Goal: Task Accomplishment & Management: Contribute content

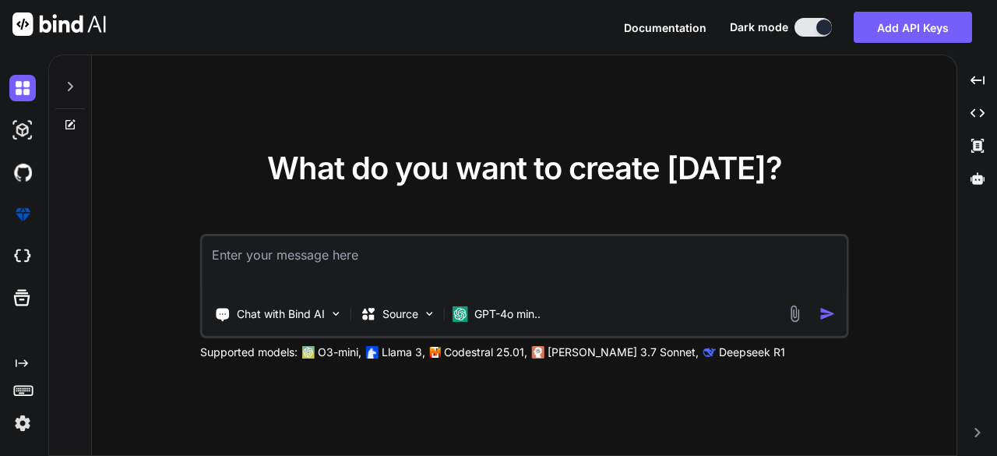
type textarea "x"
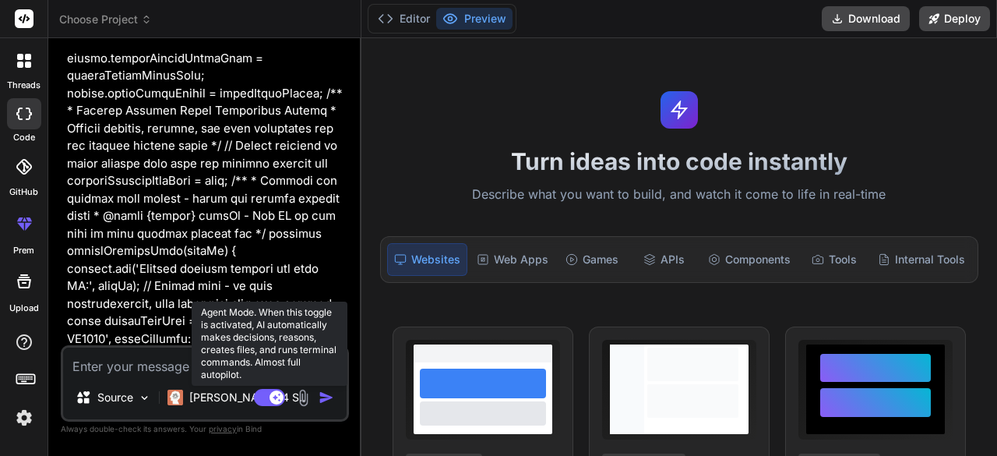
click at [269, 406] on rect at bounding box center [269, 397] width 31 height 17
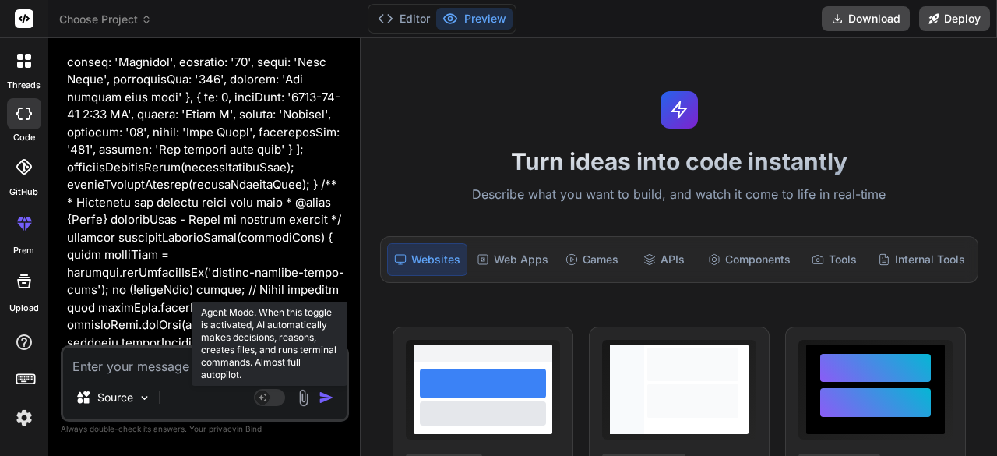
scroll to position [14818, 0]
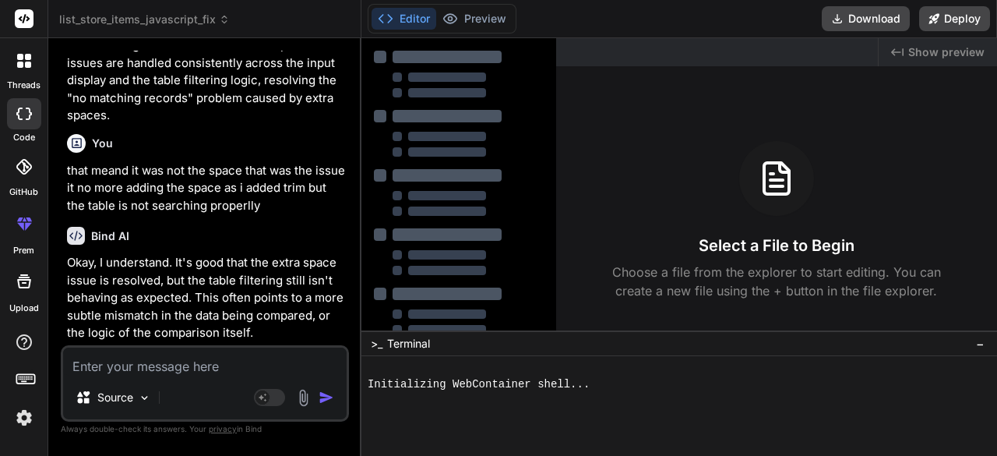
click at [20, 63] on icon at bounding box center [20, 65] width 6 height 6
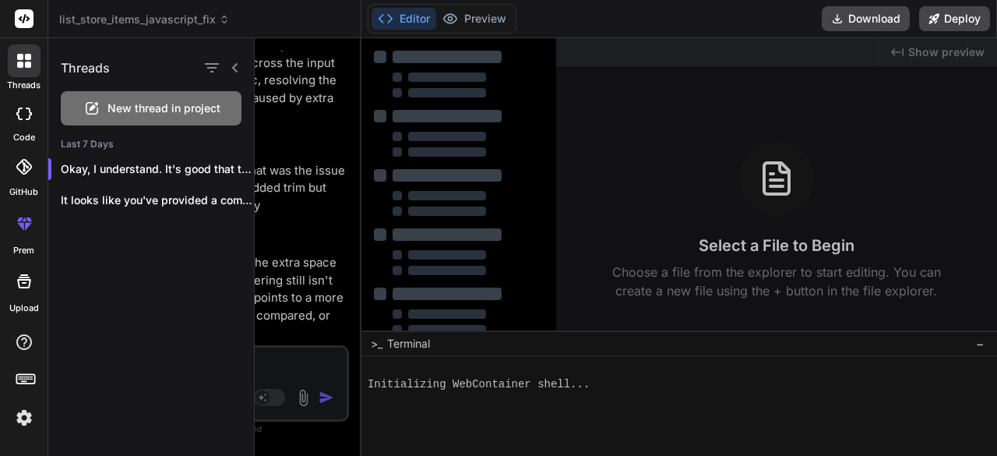
click at [143, 107] on span "New thread in project" at bounding box center [164, 108] width 113 height 16
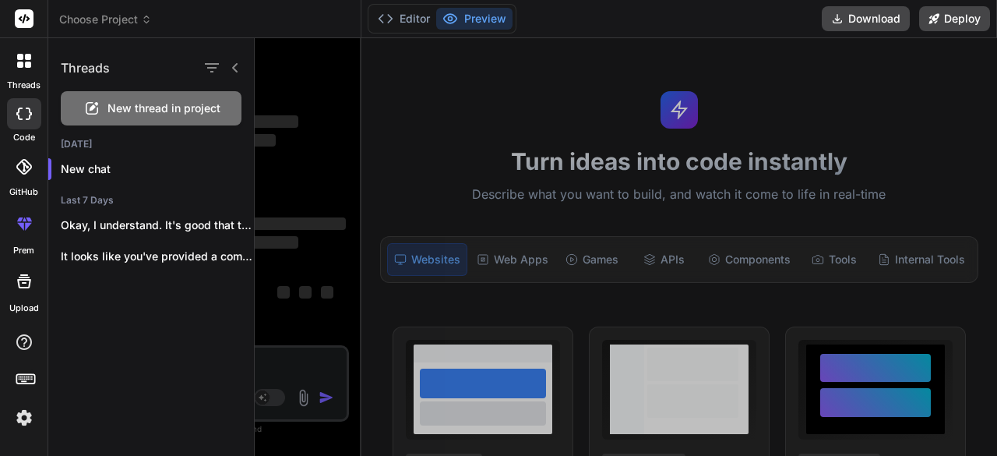
scroll to position [0, 0]
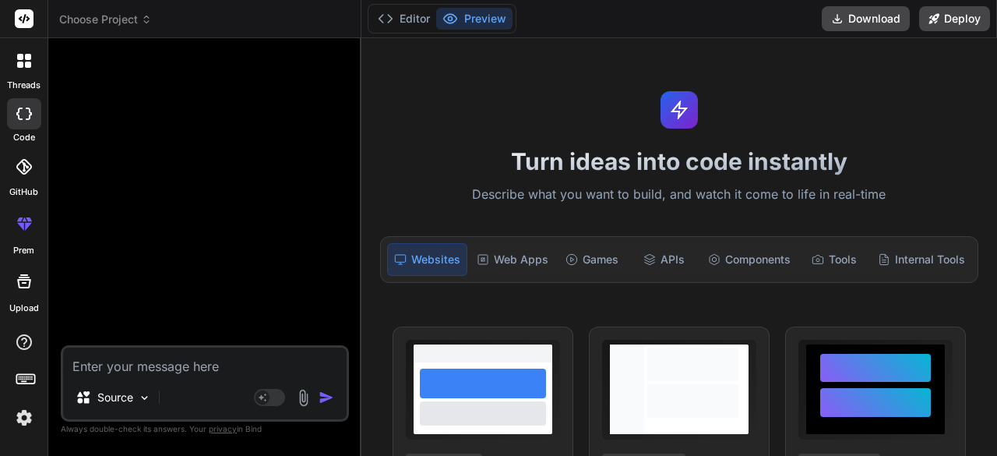
type textarea "x"
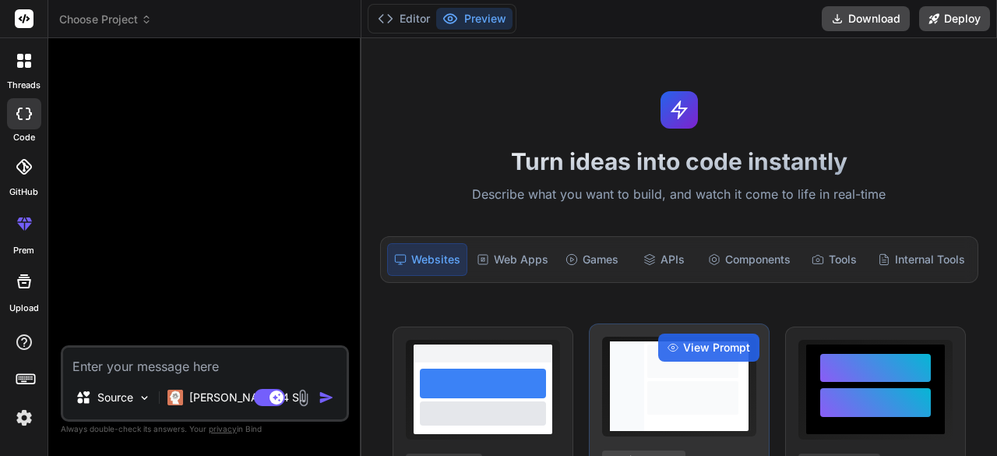
type textarea "x"
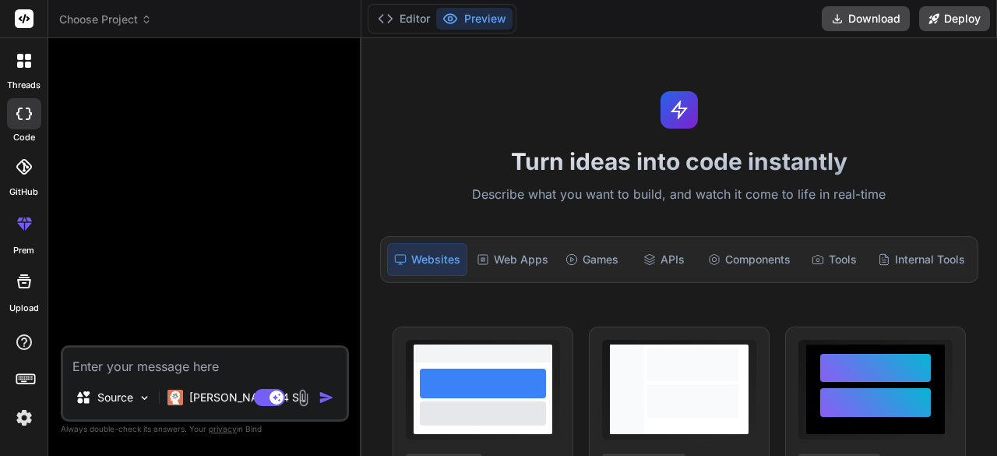
click at [206, 354] on textarea at bounding box center [205, 361] width 284 height 28
paste textarea "<!DOCTYPE html> <html> <?php $this->load->view('template/header')?> <link rel="…"
type textarea "<!DOCTYPE html> <html> <?php $this->load->view('template/header')?> <link rel="…"
type textarea "x"
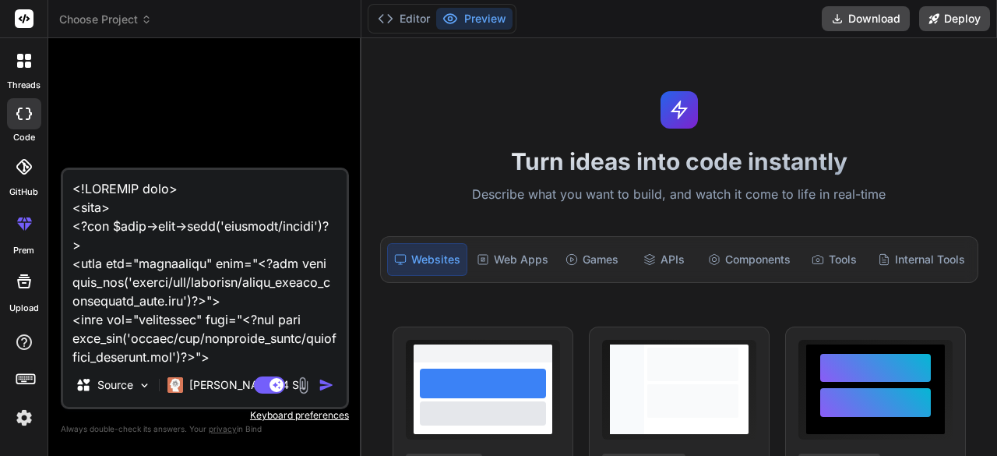
scroll to position [39114, 0]
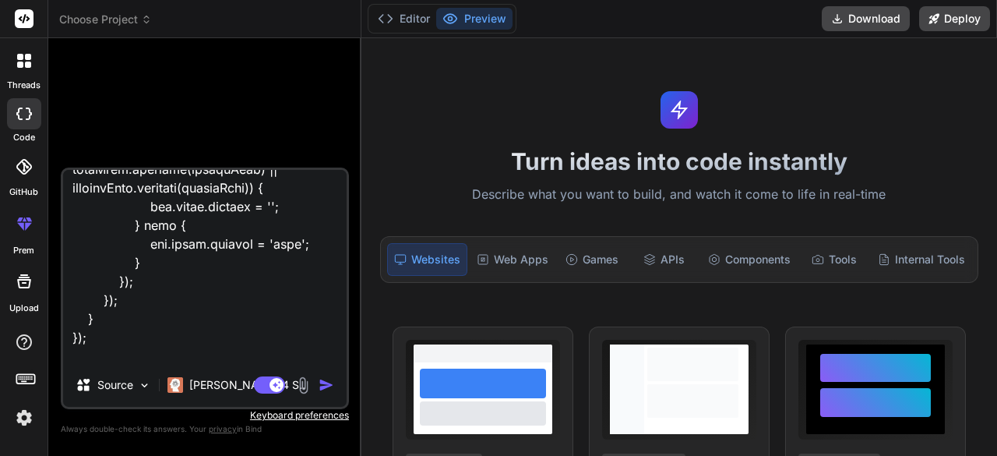
type textarea "<!DOCTYPE html> <html> <?php $this->load->view('template/header')?> <link rel="…"
type textarea "x"
type textarea "<!DOCTYPE html> <html> <?php $this->load->view('template/header')?> <link rel="…"
type textarea "x"
type textarea "<!DOCTYPE html> <html> <?php $this->load->view('template/header')?> <link rel="…"
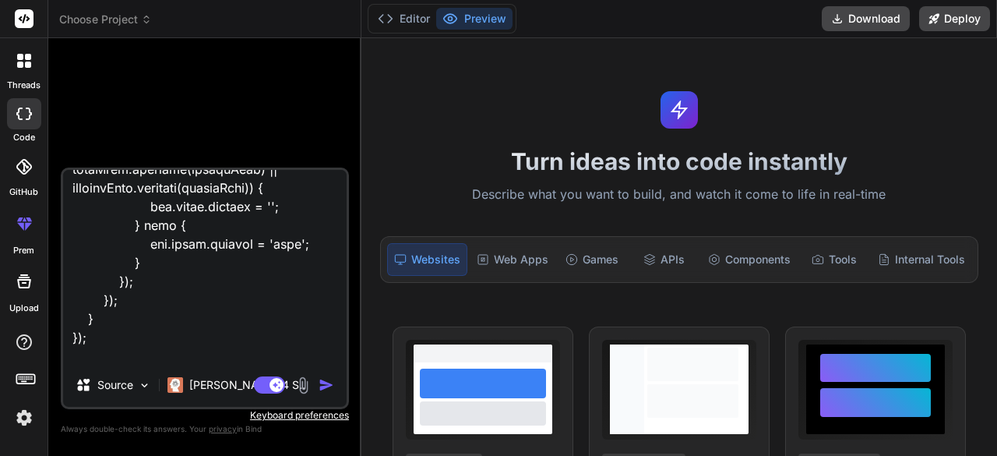
type textarea "x"
type textarea "<!DOCTYPE html> <html> <?php $this->load->view('template/header')?> <link rel="…"
type textarea "x"
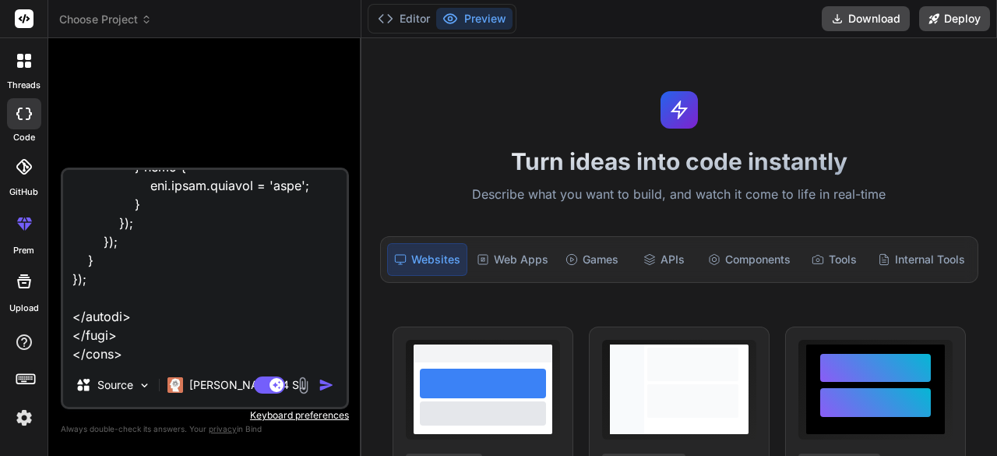
paste textarea "l ipsu d sitame cons adi eli, seddoe te incidid utl etd magna ali, enim admini …"
type textarea "<!DOCTYPE html> <html> <?php $this->load->view('template/header')?> <link rel="…"
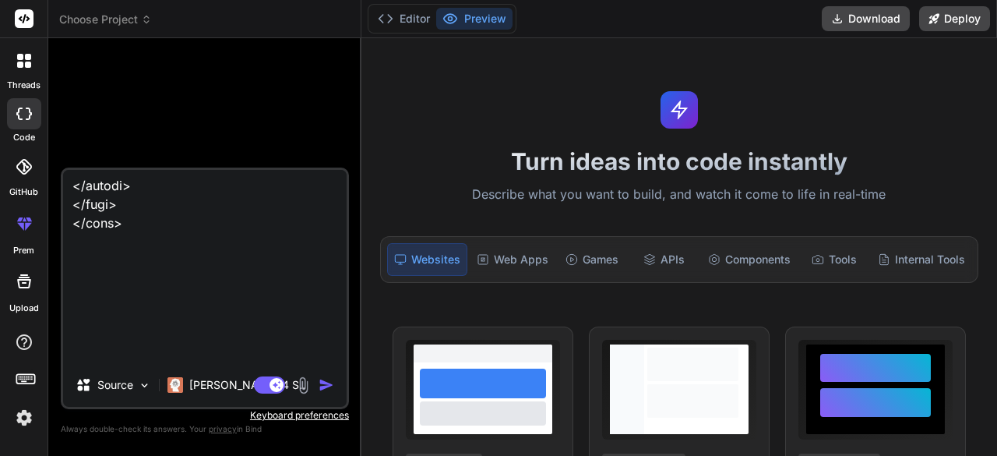
type textarea "x"
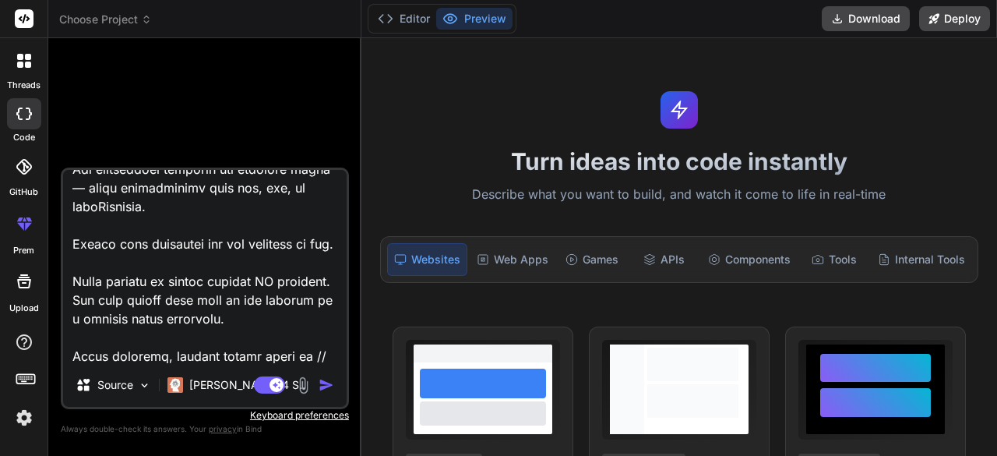
type textarea "<!DOCTYPE html> <html> <?php $this->load->view('template/header')?> <link rel="…"
click at [326, 382] on img "button" at bounding box center [327, 385] width 16 height 16
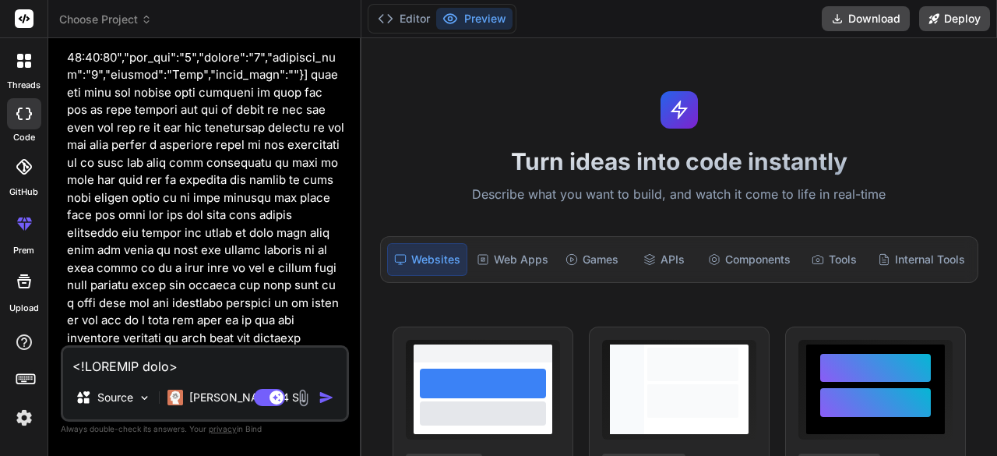
scroll to position [21149, 0]
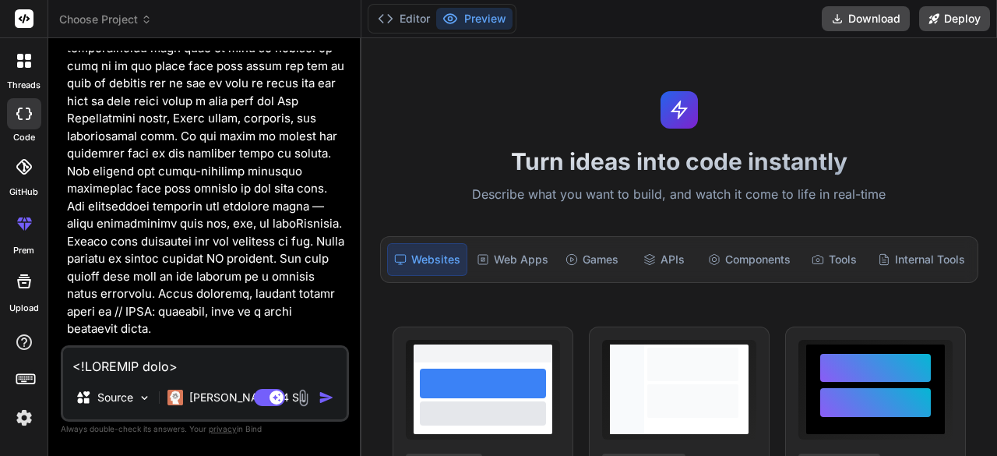
type textarea "x"
click at [326, 397] on img "button" at bounding box center [327, 398] width 16 height 16
click at [326, 398] on img "button" at bounding box center [327, 398] width 16 height 16
click at [125, 359] on textarea at bounding box center [205, 361] width 284 height 28
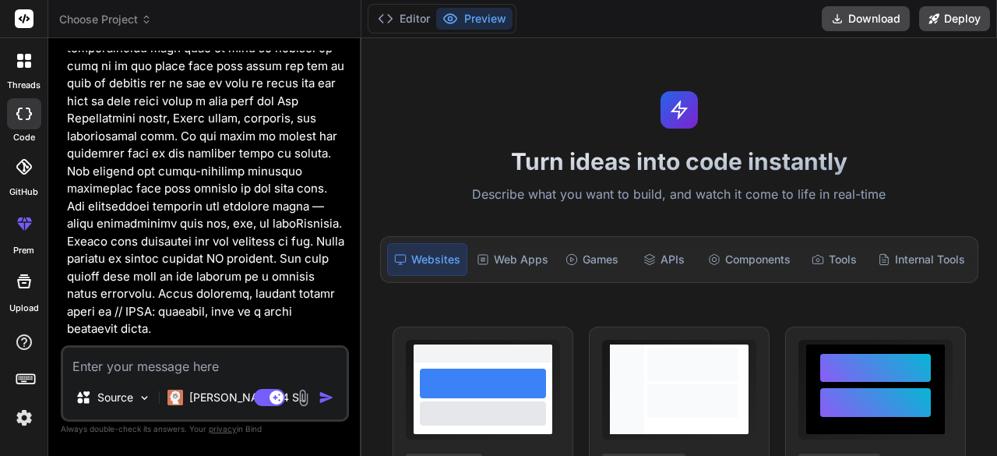
type textarea "x"
type textarea "y"
type textarea "x"
type textarea "ye"
type textarea "x"
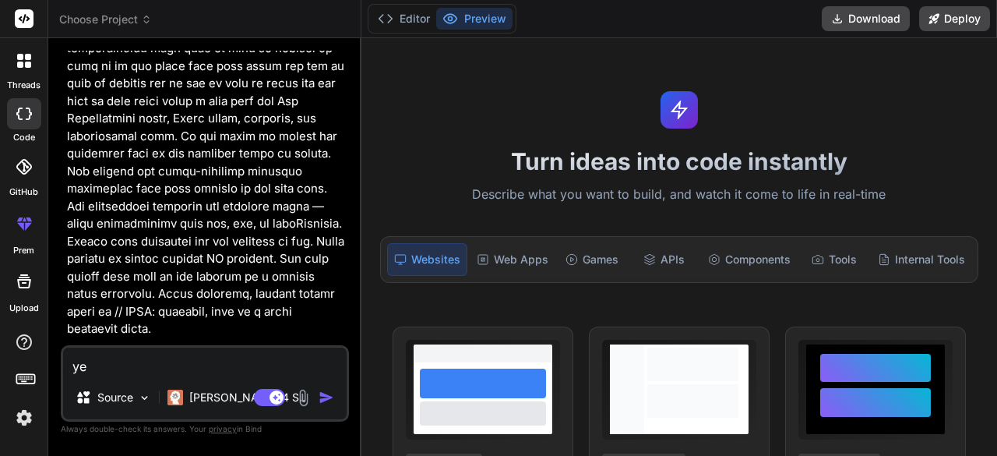
type textarea "yes"
type textarea "x"
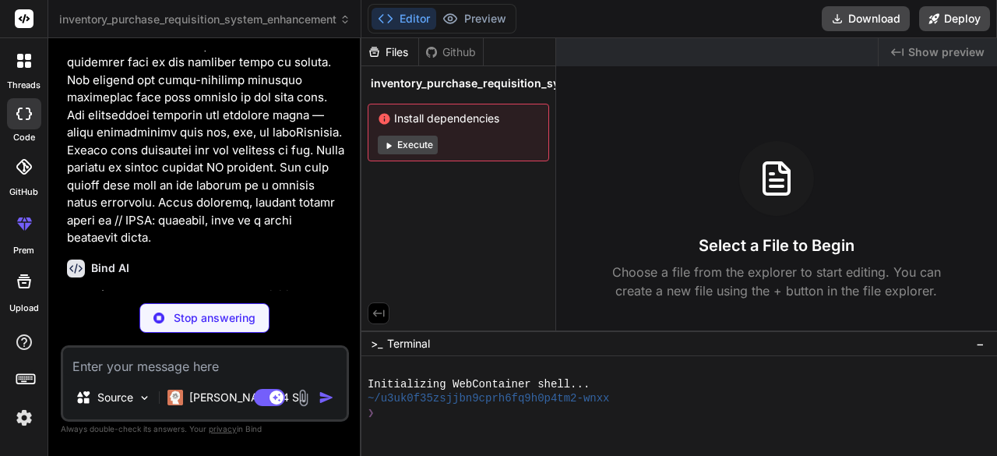
scroll to position [21411, 0]
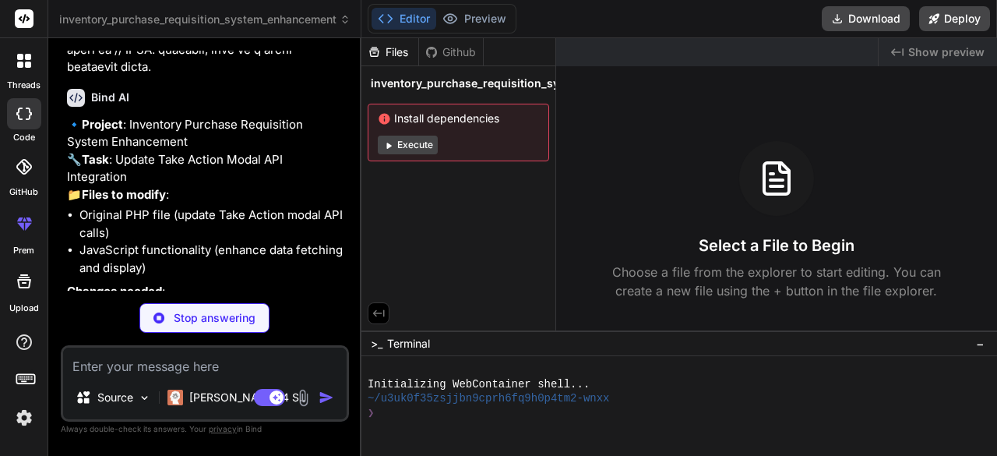
click at [170, 373] on textarea at bounding box center [205, 361] width 284 height 28
type textarea "x"
type textarea "t"
type textarea "x"
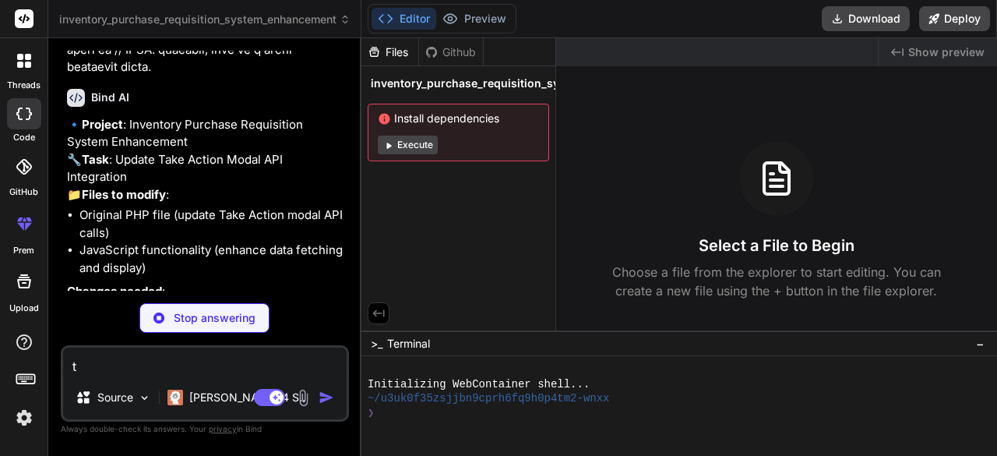
type textarea "th"
type textarea "x"
type textarea "thi"
type textarea "x"
type textarea "this"
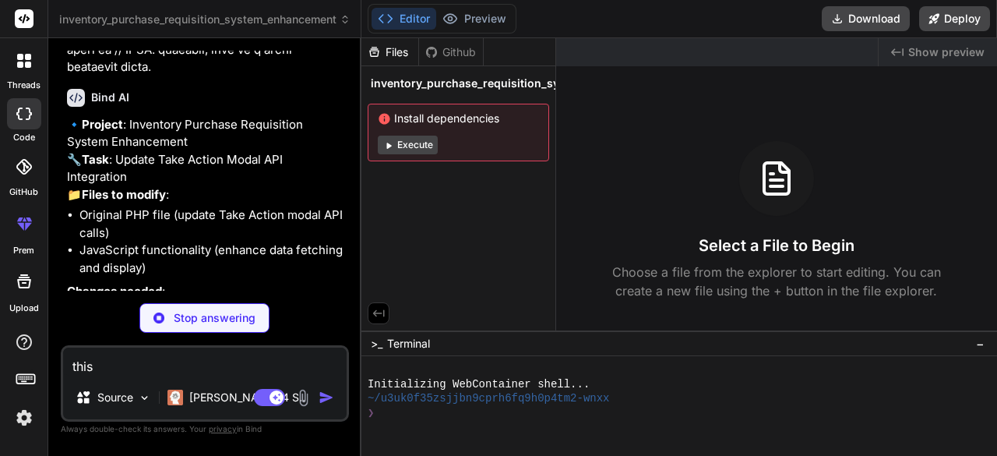
type textarea "x"
type textarea "this"
type textarea "x"
type textarea "this t"
type textarea "x"
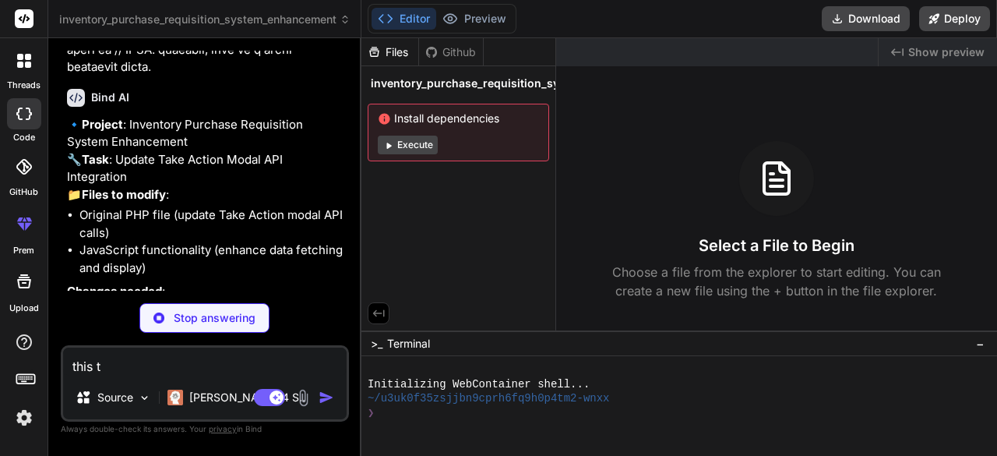
type textarea "this th"
type textarea "x"
type textarea "this thi"
type textarea "x"
type textarea "this thin"
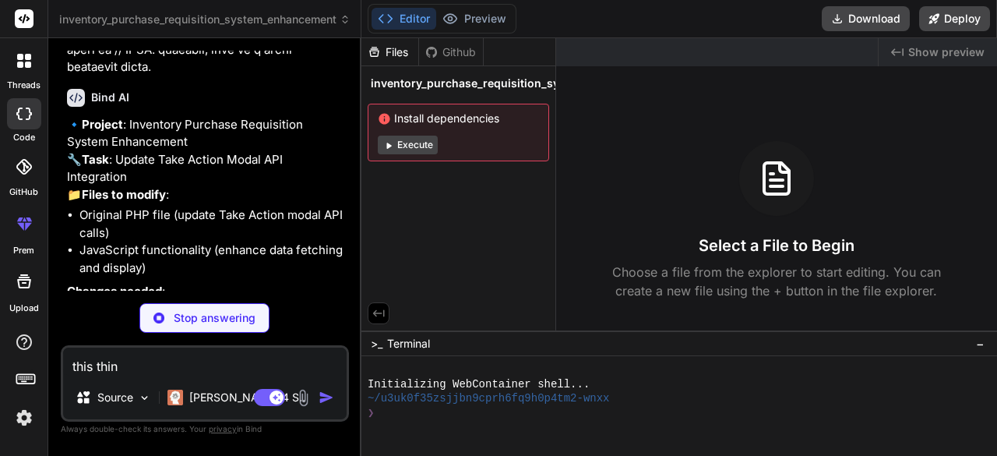
type textarea "x"
type textarea "this thing"
type textarea "x"
type textarea "this thing"
type textarea "x"
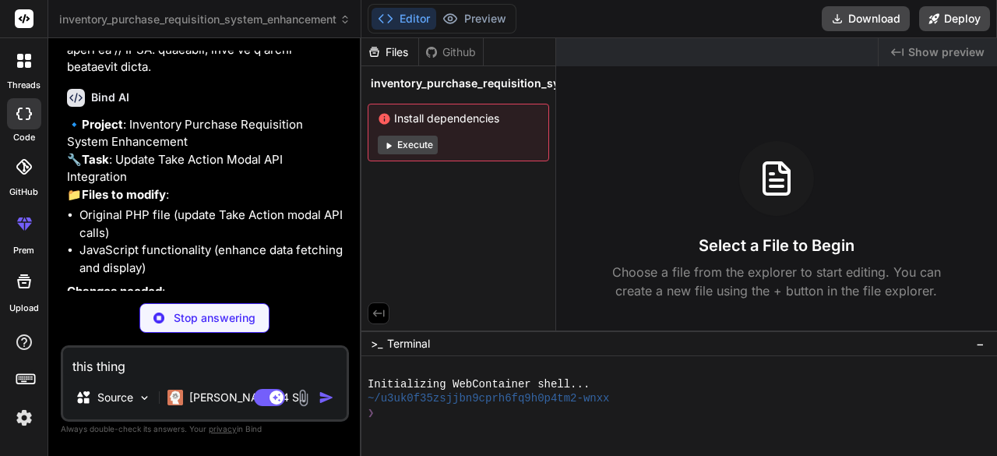
type textarea "this thing i"
type textarea "x"
type textarea "this thing is"
type textarea "x"
type textarea "this thing is"
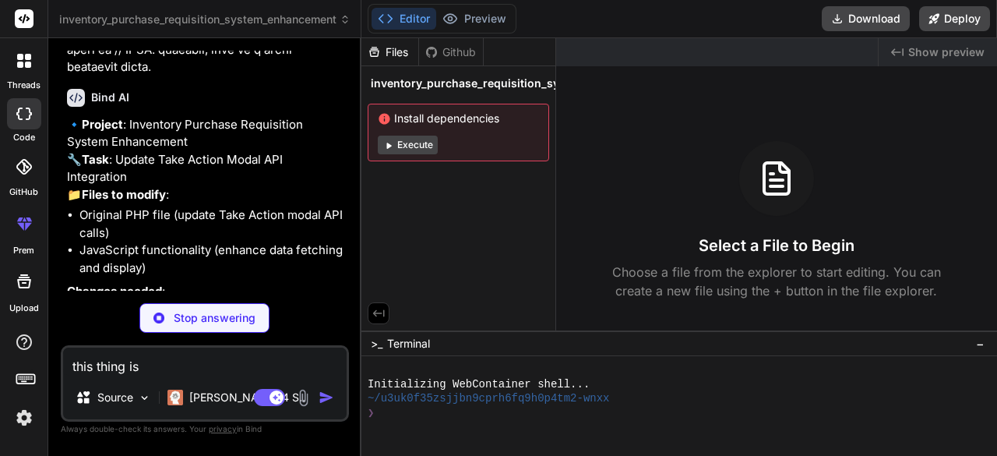
type textarea "x"
type textarea "this thing is t"
type textarea "x"
type textarea "this thing is ta"
type textarea "x"
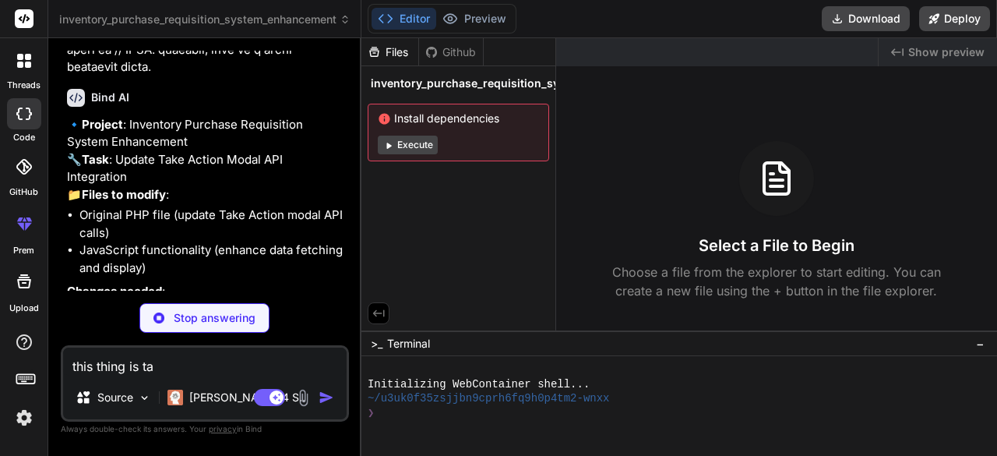
type textarea "this thing is [PERSON_NAME]"
type textarea "x"
type textarea "this thing is [PERSON_NAME]"
type textarea "x"
type textarea "this thing is takin"
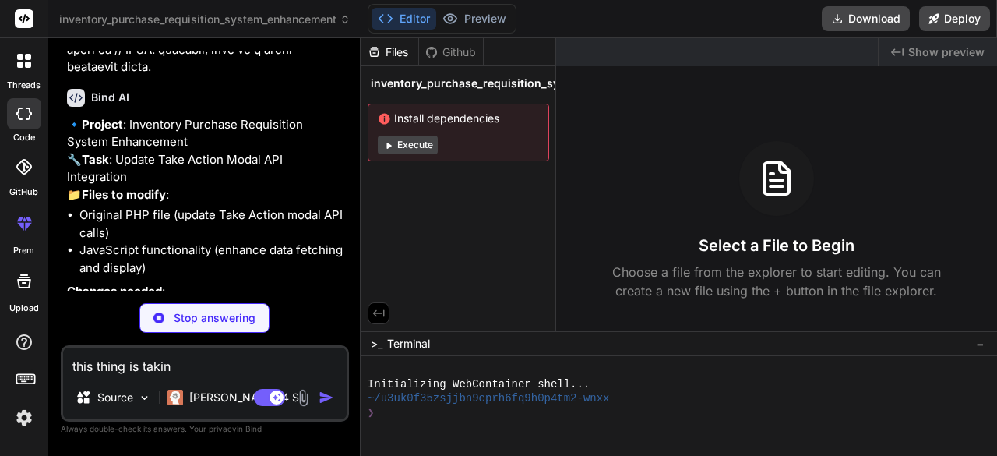
type textarea "x"
type textarea "this thing is taking"
type textarea "x"
type textarea "this thing is taking"
type textarea "x"
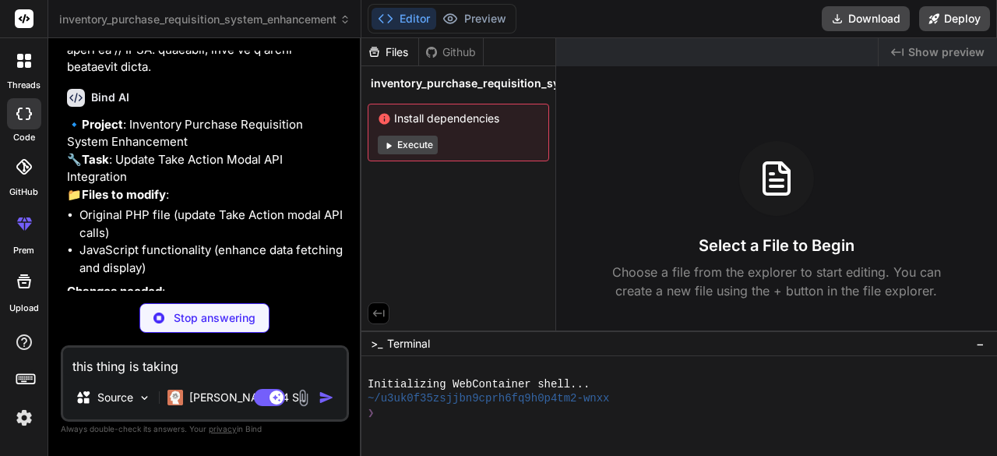
type textarea "this thing is taking t"
type textarea "x"
type textarea "this thing is taking to"
type textarea "x"
type textarea "this thing is taking to"
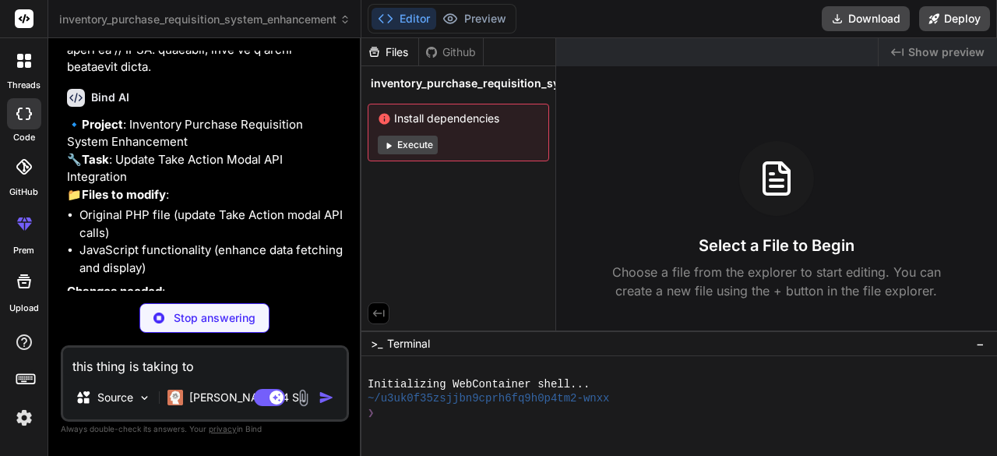
type textarea "x"
type textarea "this thing is taking to l"
type textarea "x"
type textarea "this thing is taking to lo"
type textarea "x"
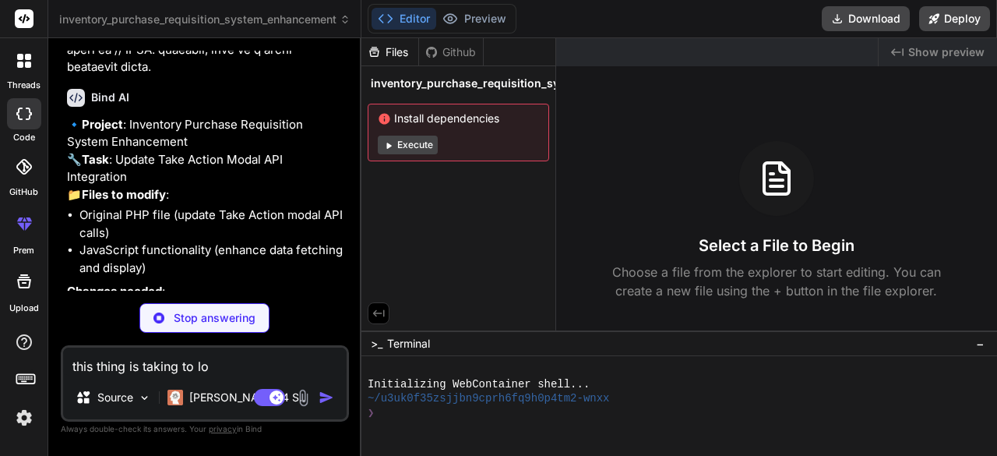
type textarea "this thing is taking to lon"
type textarea "x"
type textarea "this thing is taking to long"
type textarea "x"
type textarea "this thing is taking to long"
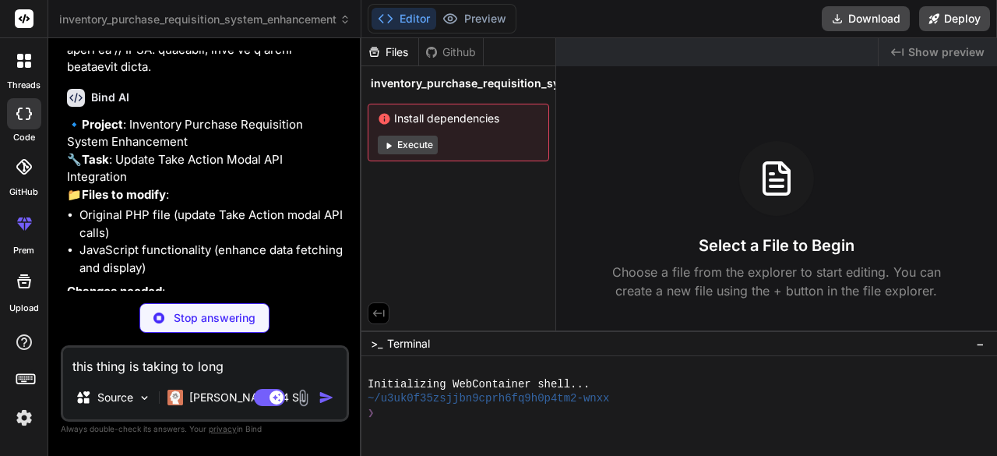
type textarea "x"
type textarea "this thing is taking to long t"
type textarea "x"
type textarea "this thing is taking to long to"
type textarea "x"
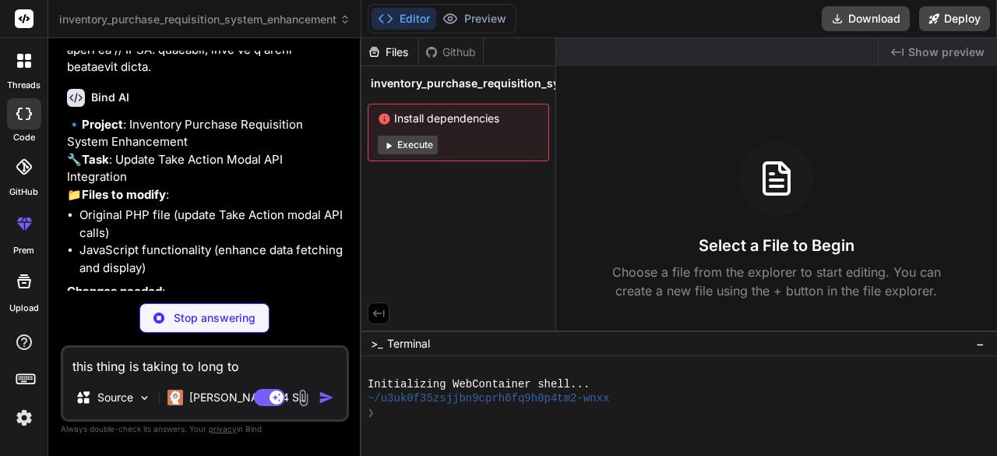
type textarea "this thing is taking to long to"
type textarea "x"
type textarea "this thing is taking to long to l"
type textarea "x"
type textarea "this thing is taking to long to lo"
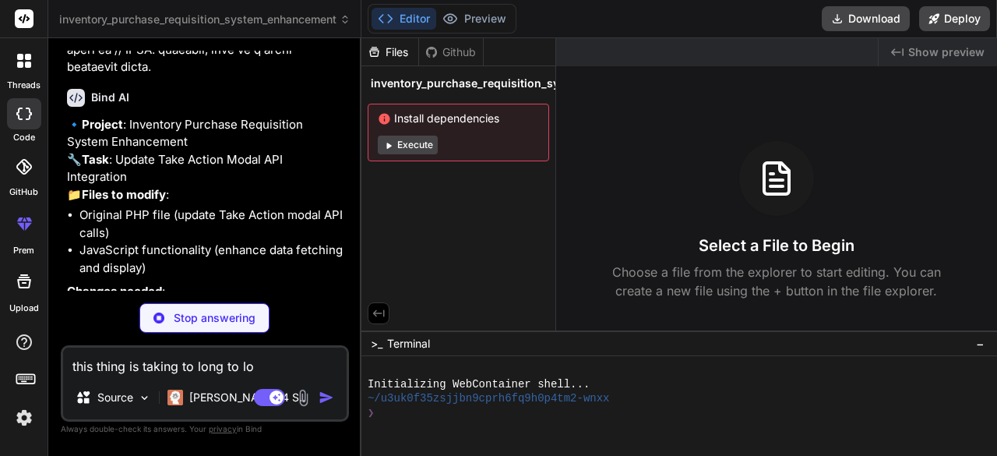
type textarea "x"
type textarea "this thing is taking to long to loa"
type textarea "x"
type textarea "this thing is taking to long to load"
type textarea "x"
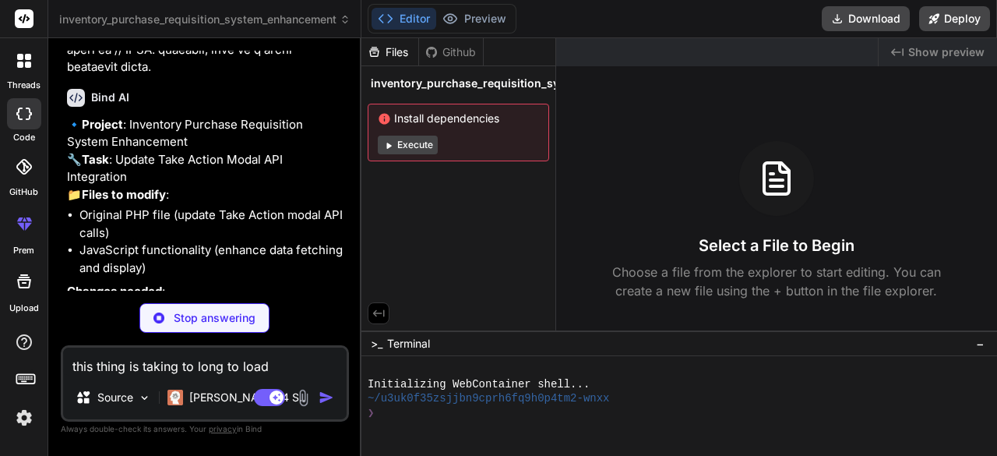
type textarea "this thing is taking to long to load"
type textarea "x"
type textarea "this thing is taking to long to load w"
type textarea "x"
type textarea "this thing is taking to long to load wh"
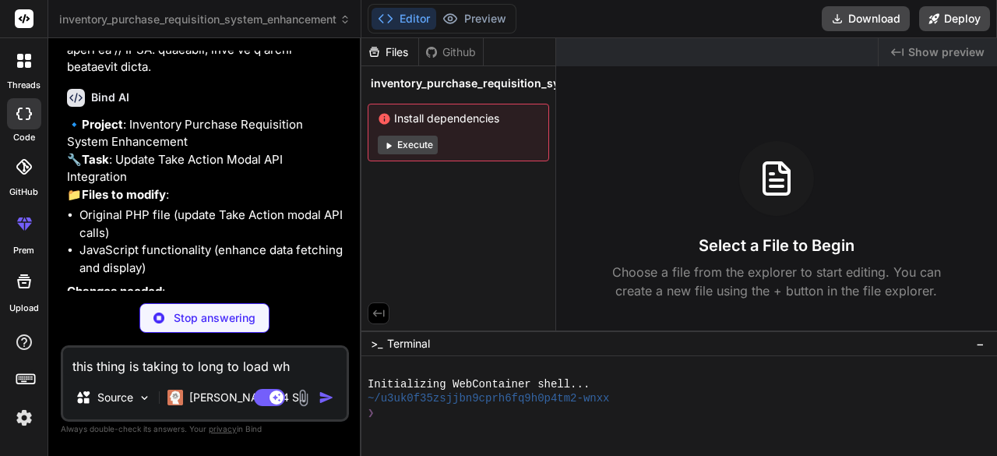
type textarea "x"
type textarea "this thing is taking to long to load wha"
type textarea "x"
type textarea "this thing is taking to long to load what"
type textarea "x"
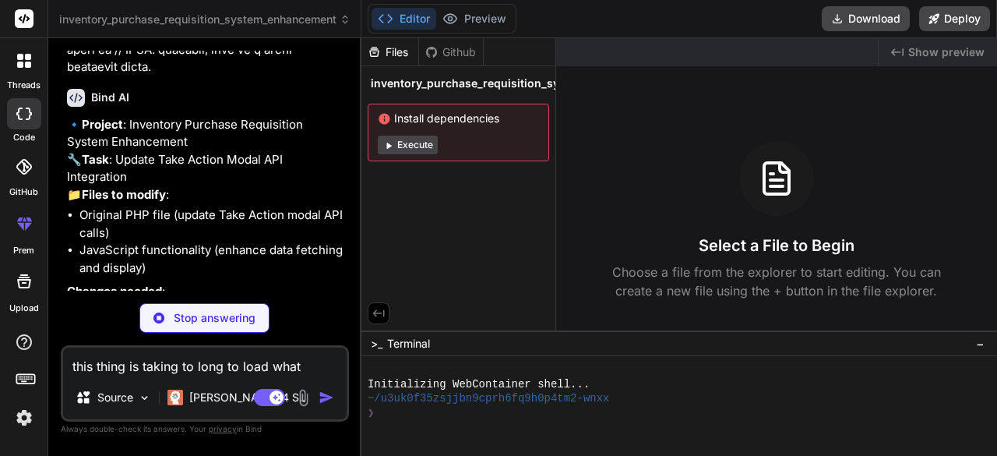
type textarea "this thing is taking to long to load what"
type textarea "x"
type textarea "this thing is taking to long to load what i"
type textarea "x"
type textarea "this thing is taking to long to load what is"
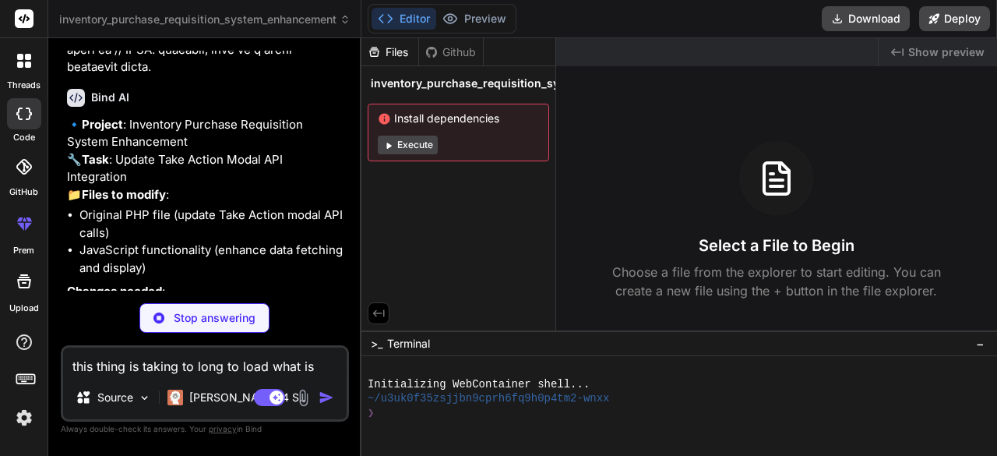
type textarea "x"
type textarea "this thing is taking to long to load what is"
type textarea "x"
type textarea "this thing is taking to long to load what is g"
type textarea "x"
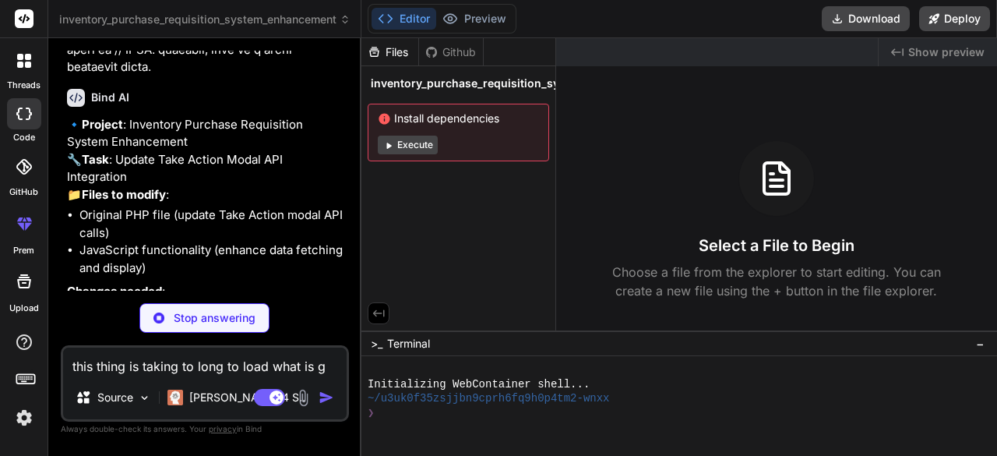
type textarea "this thing is taking to long to load what is"
type textarea "x"
type textarea "this thing is taking to long to load what is g"
type textarea "x"
type textarea "this thing is taking to long to load what is go"
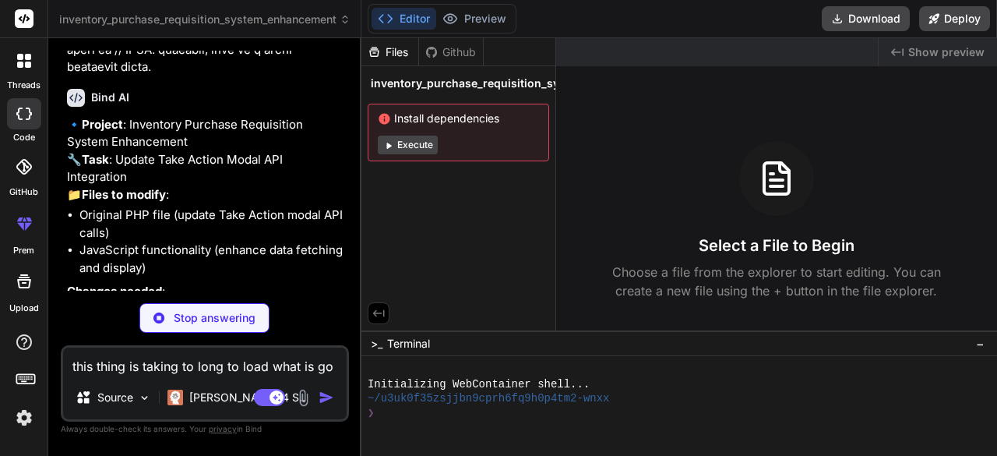
type textarea "x"
type textarea "this thing is taking to long to load what is goi"
type textarea "x"
type textarea "this thing is taking to long to load what is goin"
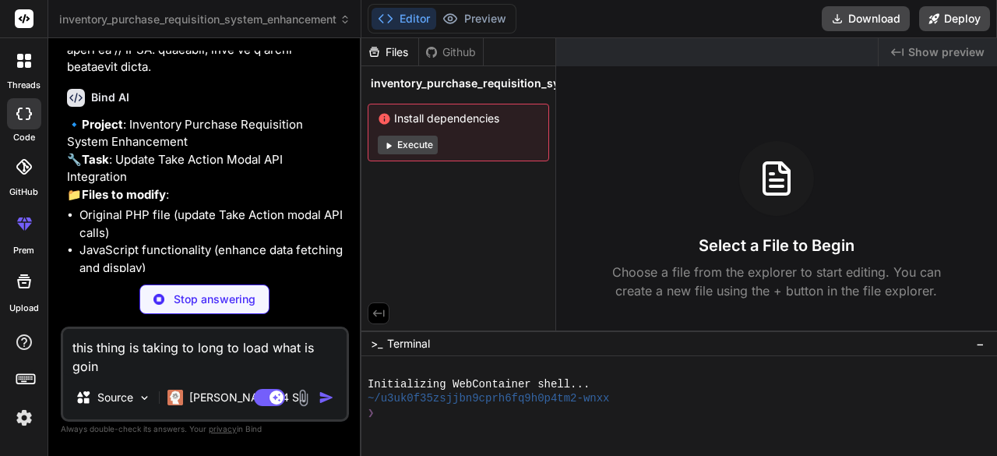
type textarea "x"
type textarea "this thing is taking to long to load what is going"
type textarea "x"
type textarea "this thing is taking to long to load what is going"
type textarea "x"
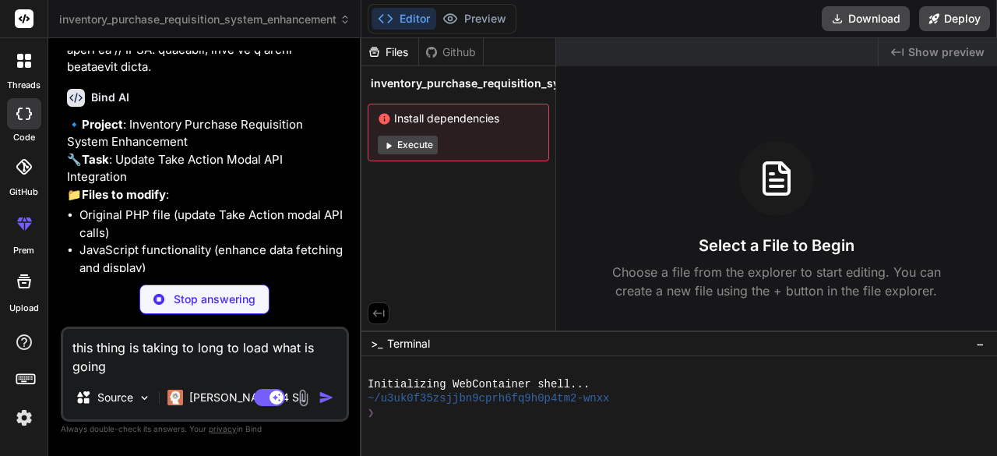
type textarea "this thing is taking to long to load what is going o"
type textarea "x"
type textarea "this thing is taking to long to load what is going on"
type textarea "x"
type textarea "this thing is taking to long to load what is going on"
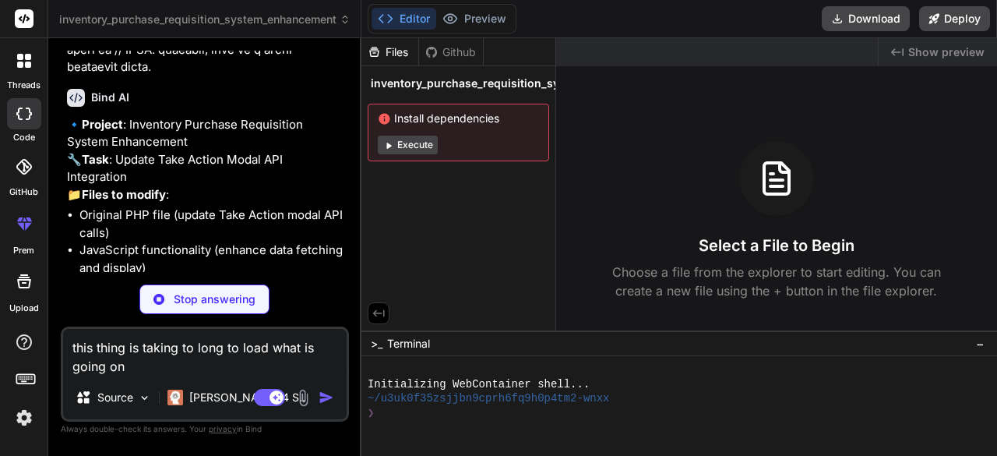
type textarea "x"
type textarea "this thing is taking to long to load what is going on p"
type textarea "x"
type textarea "this thing is taking to long to load what is going on pl"
type textarea "x"
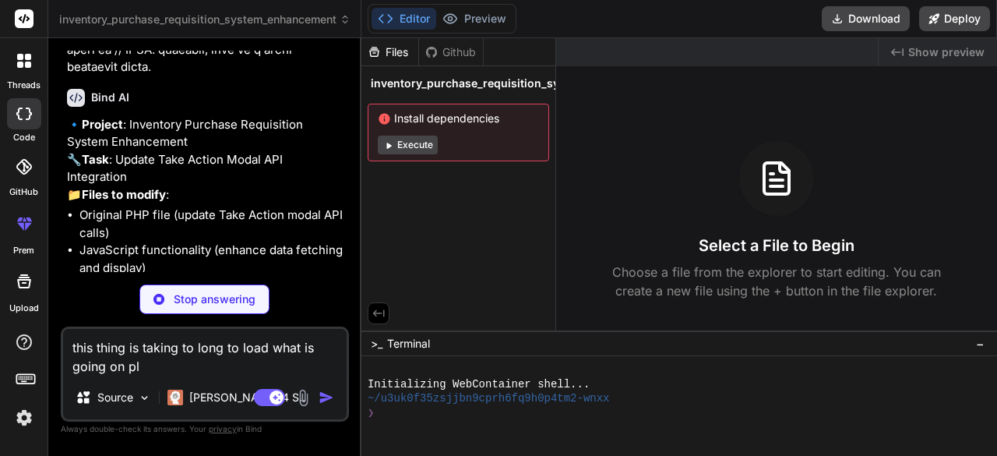
type textarea "this thing is taking to long to load what is going on ple"
type textarea "x"
type textarea "this thing is taking to long to load what is going on plea"
type textarea "x"
type textarea "this thing is taking to long to load what is going on pleas"
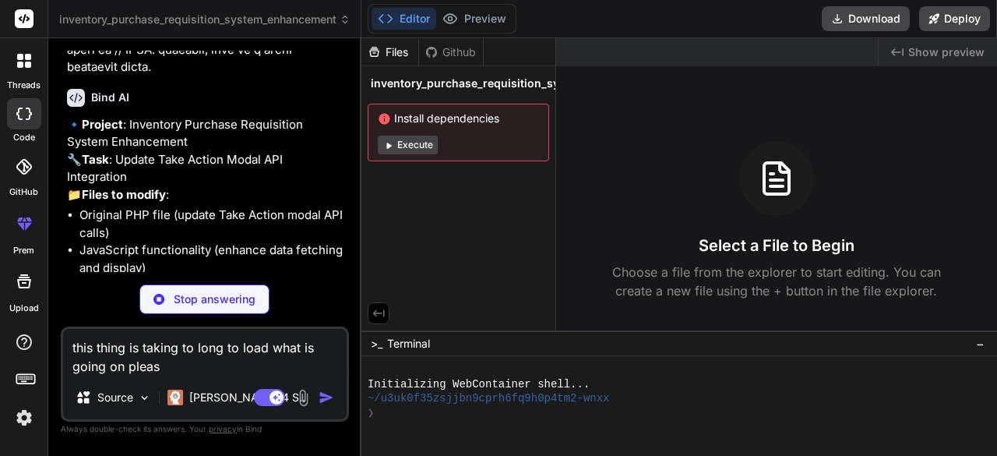
type textarea "x"
type textarea "this thing is taking to long to load what is going on please"
type textarea "x"
type textarea "this thing is taking to long to load what is going on please"
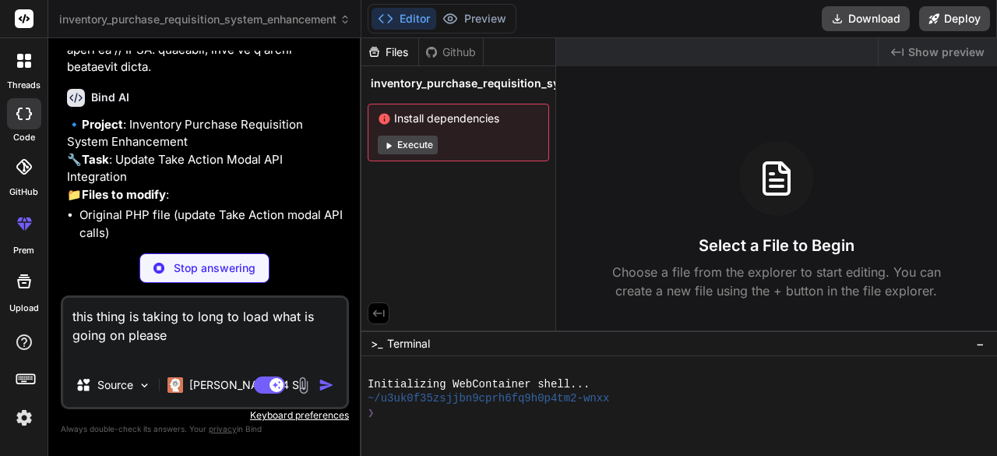
type textarea "x"
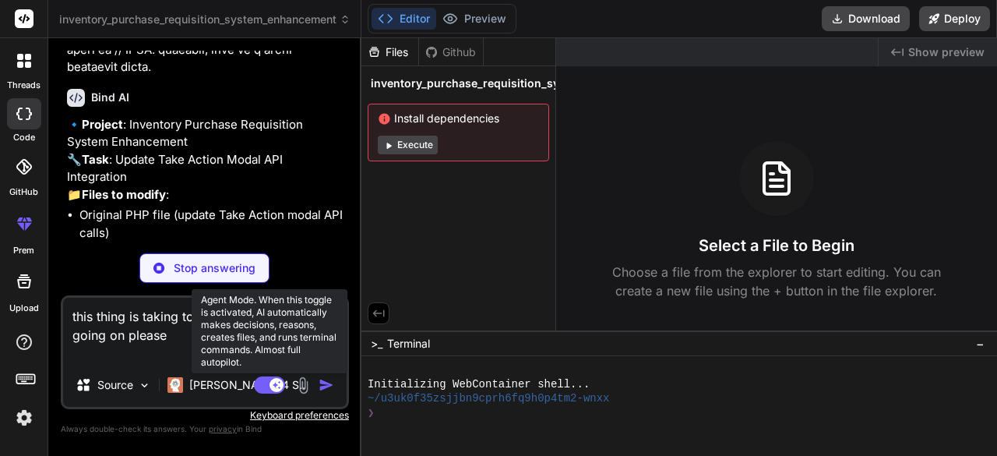
type textarea "this thing is taking to long to load what is going on please"
click at [267, 379] on rect at bounding box center [269, 384] width 31 height 17
click at [271, 381] on rect at bounding box center [269, 384] width 31 height 17
click at [267, 383] on rect at bounding box center [269, 384] width 31 height 17
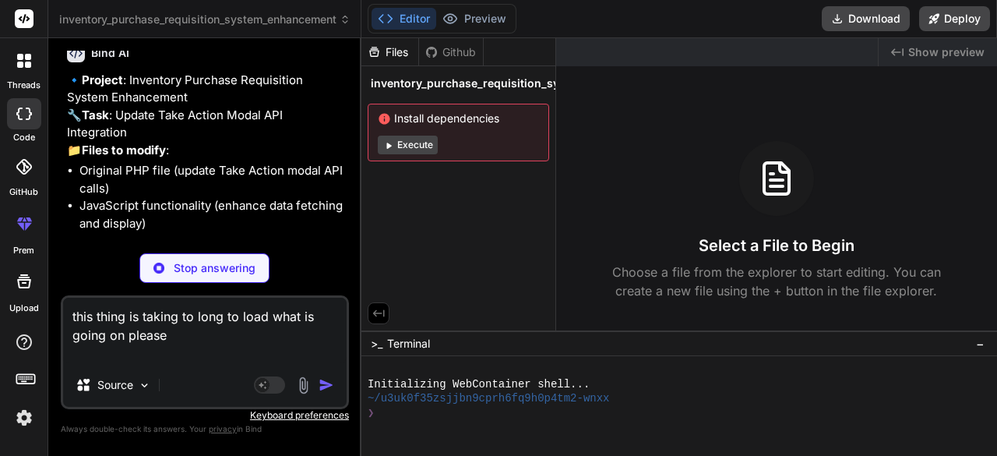
scroll to position [21461, 0]
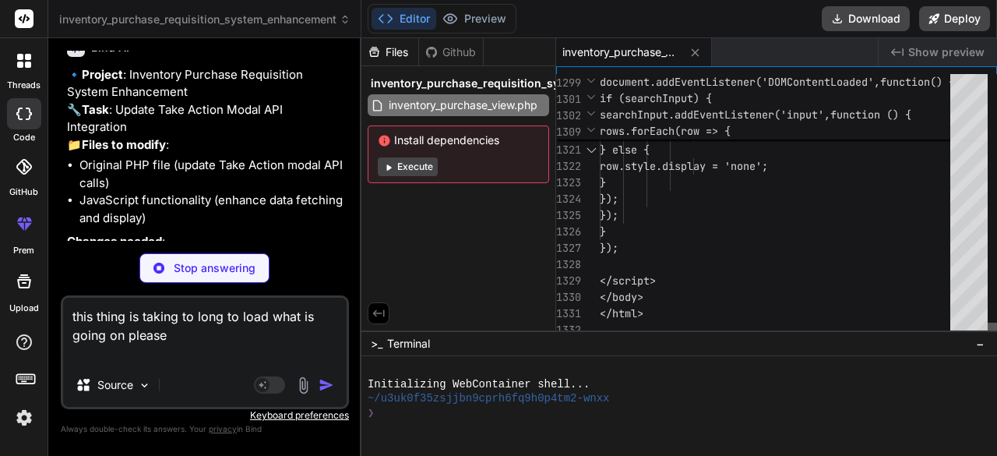
click at [992, 338] on div at bounding box center [992, 331] width 9 height 16
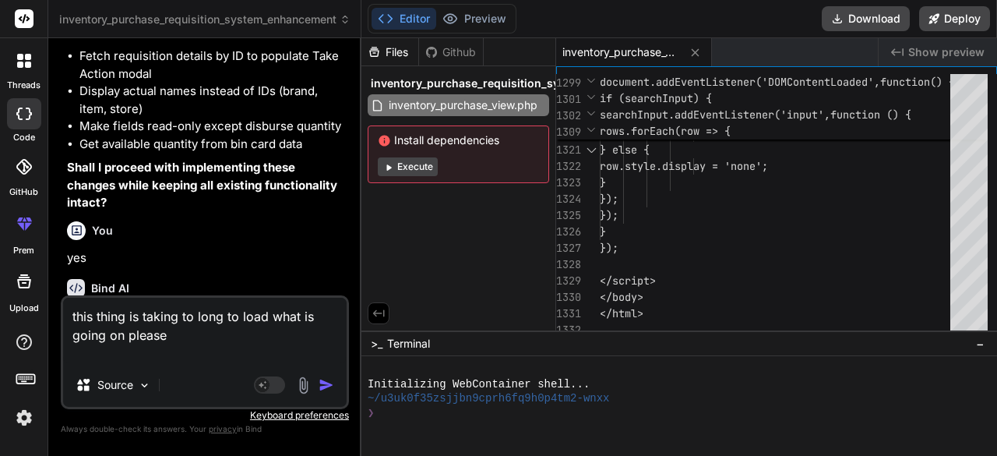
scroll to position [21779, 0]
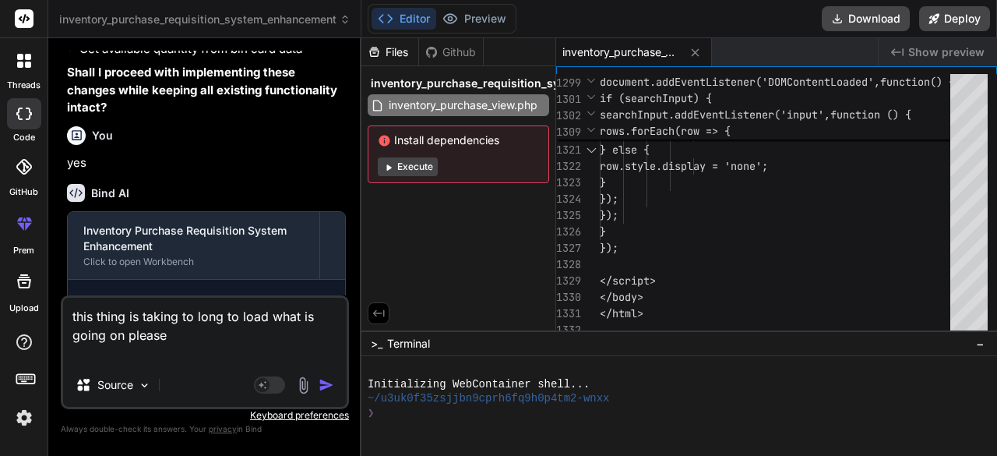
drag, startPoint x: 208, startPoint y: 348, endPoint x: 70, endPoint y: 316, distance: 141.7
click at [70, 316] on textarea "this thing is taking to long to load what is going on please" at bounding box center [205, 330] width 284 height 65
type textarea "x"
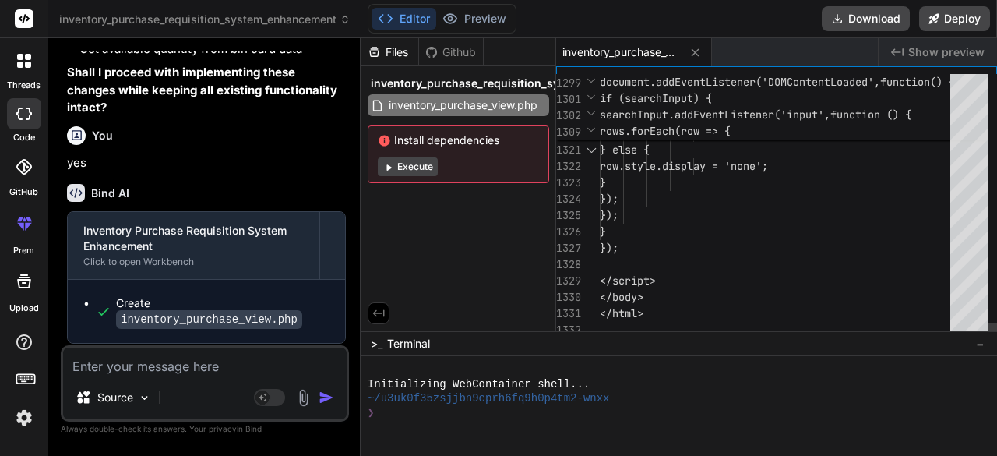
scroll to position [0, 0]
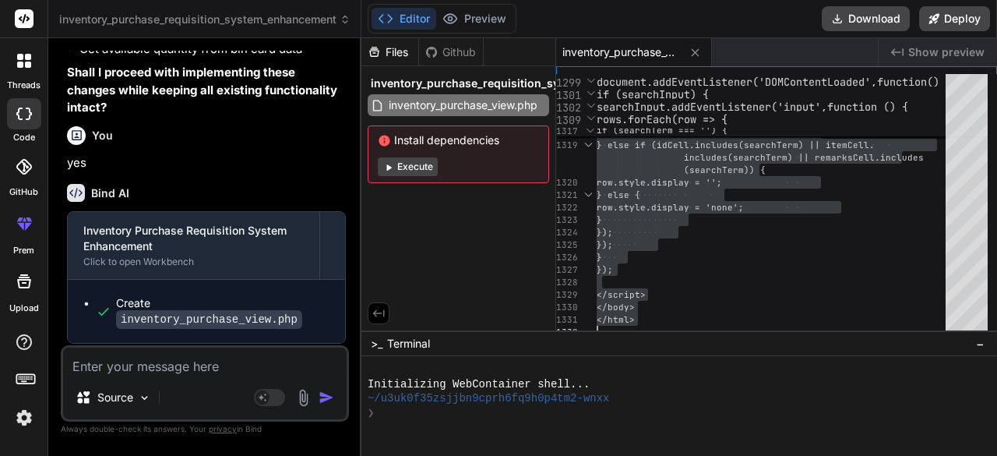
type textarea "}); </script> </body> </html>"
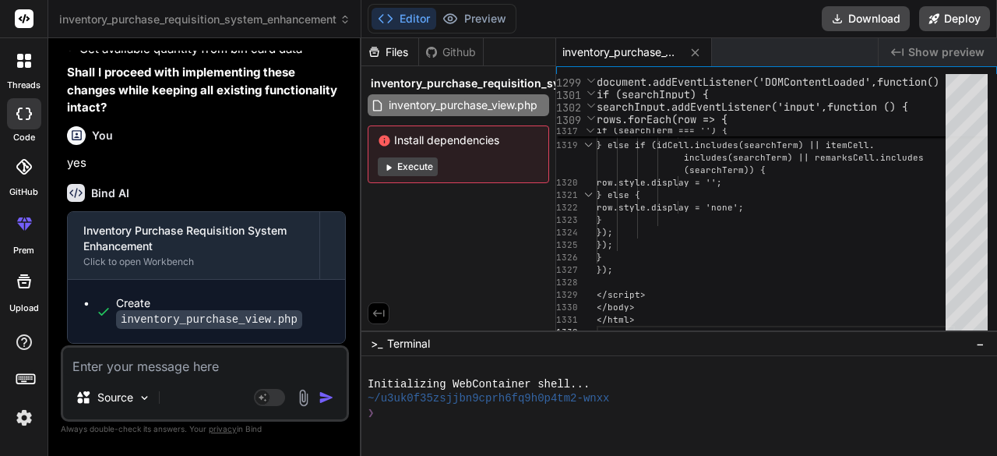
click at [175, 372] on textarea at bounding box center [205, 361] width 284 height 28
type textarea "x"
type textarea "a"
type textarea "x"
type textarea "am"
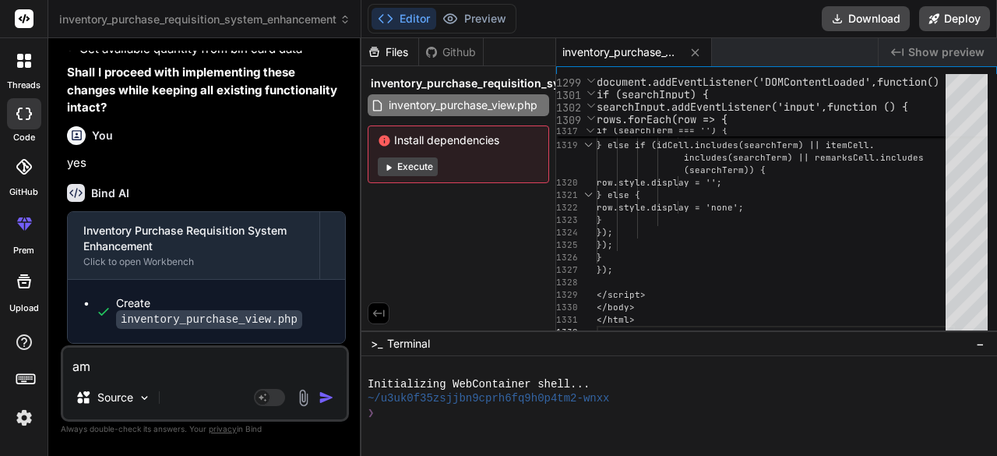
type textarea "x"
type textarea "am"
type textarea "x"
type textarea "am s"
type textarea "x"
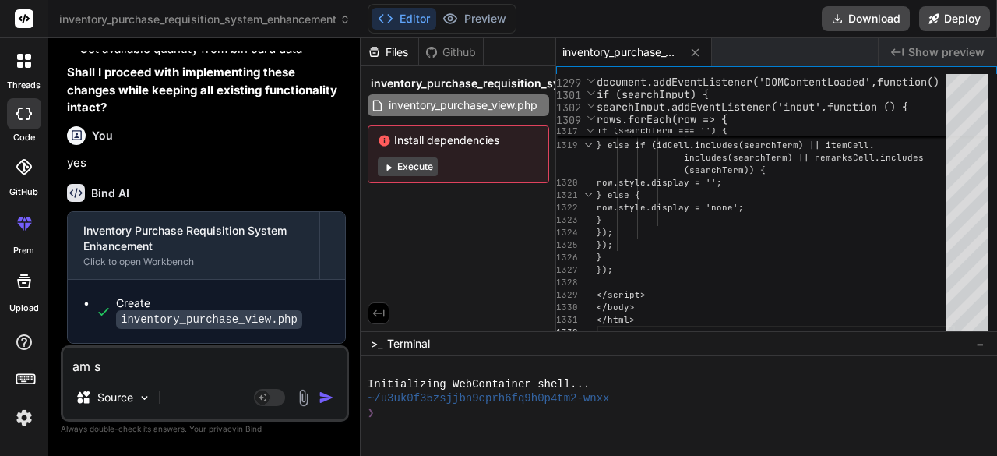
type textarea "am st"
type textarea "x"
type textarea "am sti"
type textarea "x"
type textarea "am stil"
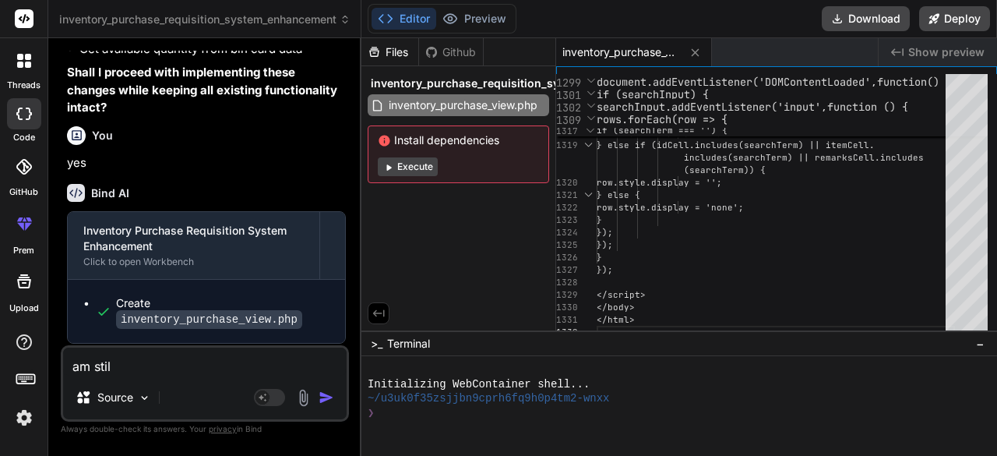
type textarea "x"
type textarea "am still"
type textarea "x"
type textarea "am still"
type textarea "x"
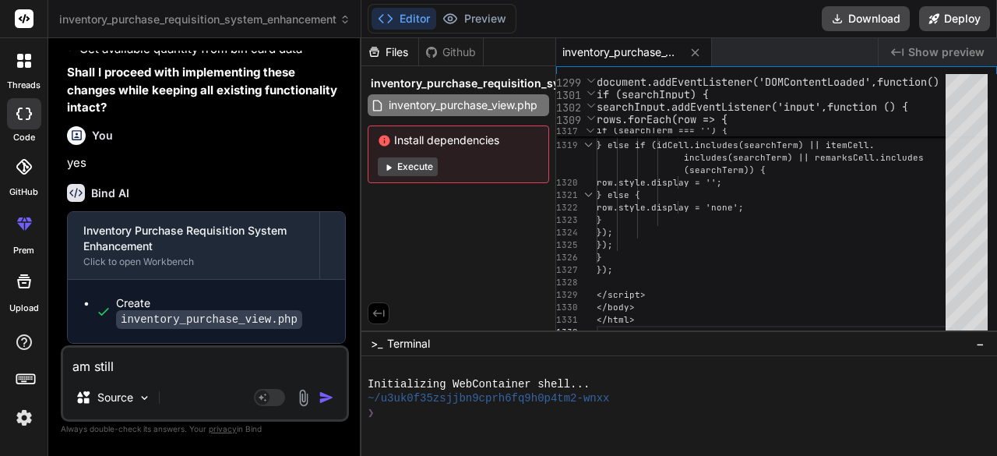
type textarea "am still g"
type textarea "x"
type textarea "am still ge"
type textarea "x"
type textarea "am still get"
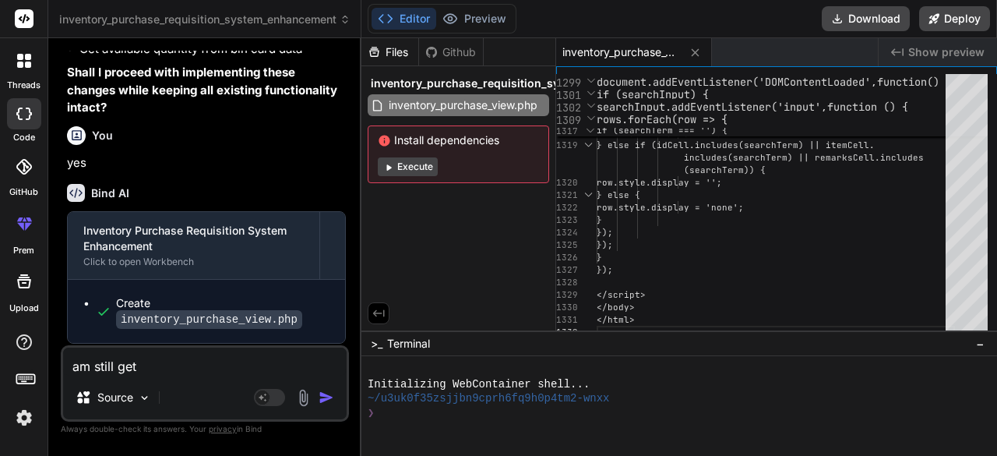
type textarea "x"
type textarea "am still gett"
type textarea "x"
type textarea "am still getti"
type textarea "x"
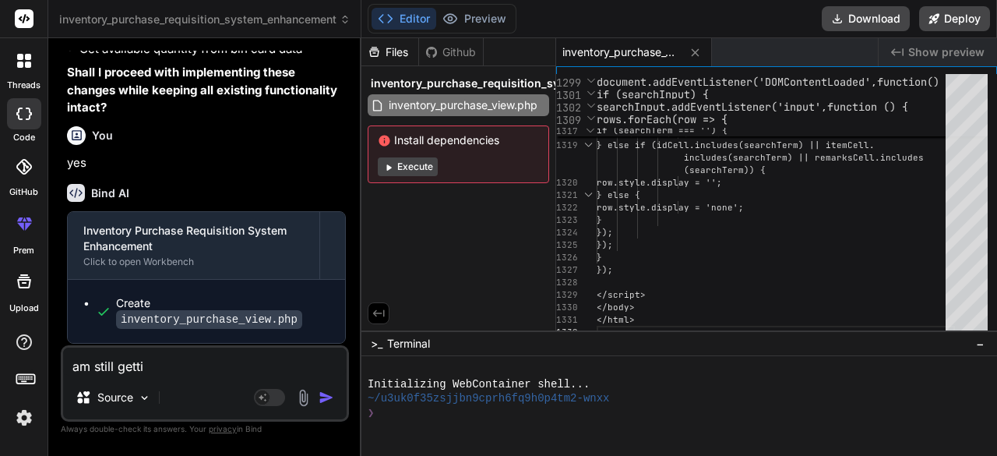
type textarea "am still gettin"
type textarea "x"
type textarea "am still getting"
type textarea "x"
type textarea "am still getting"
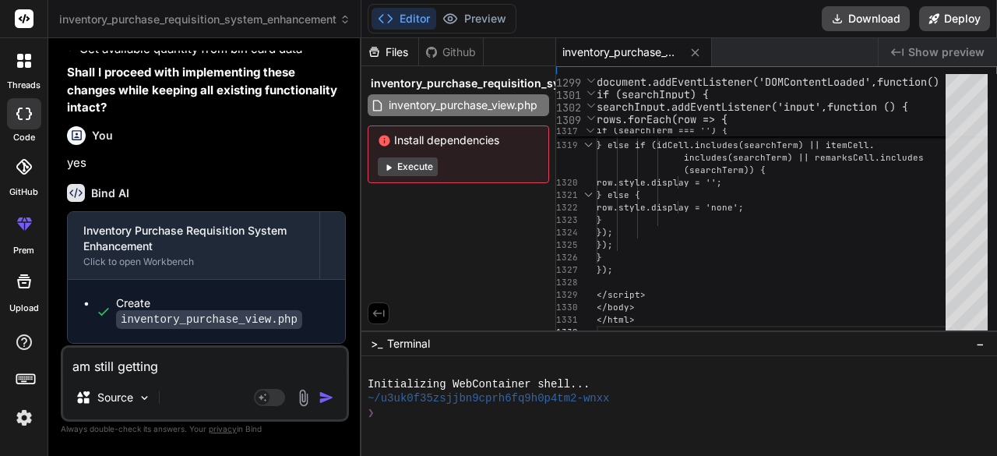
type textarea "x"
type textarea "am still getting u"
type textarea "x"
type textarea "am still getting un"
type textarea "x"
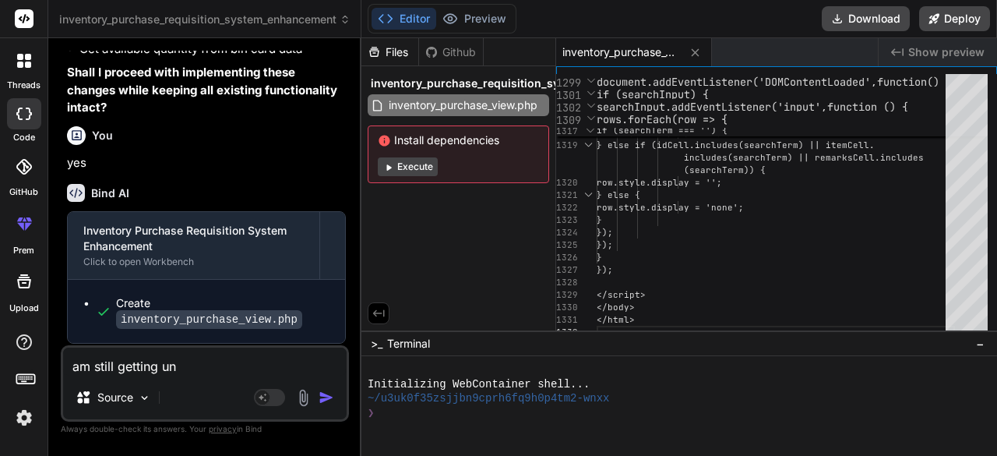
type textarea "am still getting unk"
type textarea "x"
type textarea "am still getting unknown"
type textarea "x"
type textarea "am still getting unknown b"
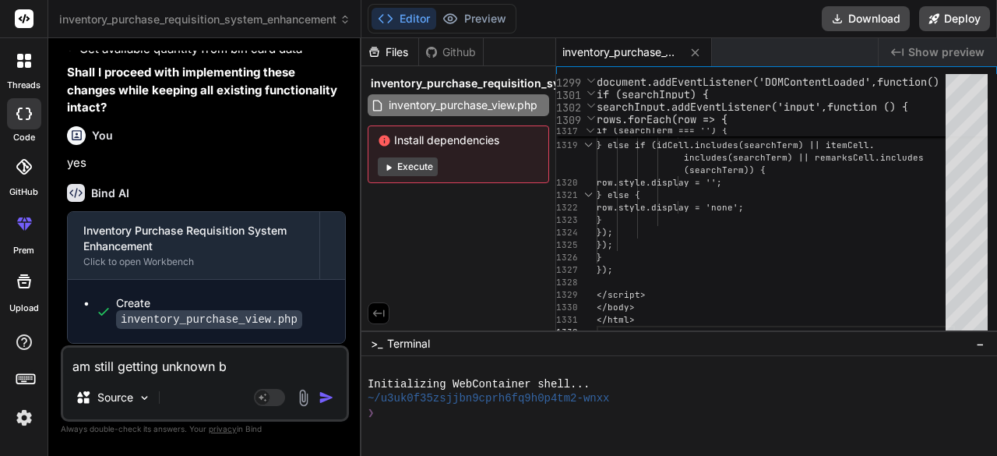
type textarea "x"
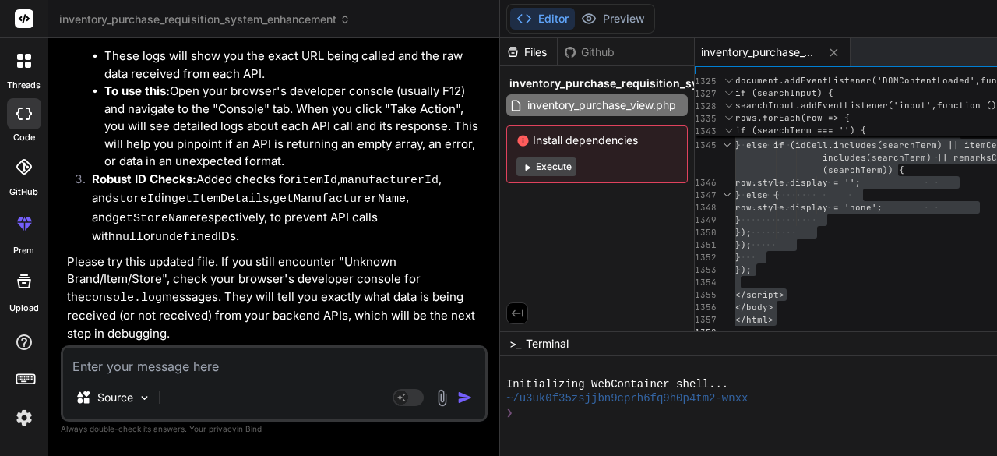
click at [217, 371] on textarea at bounding box center [274, 361] width 422 height 28
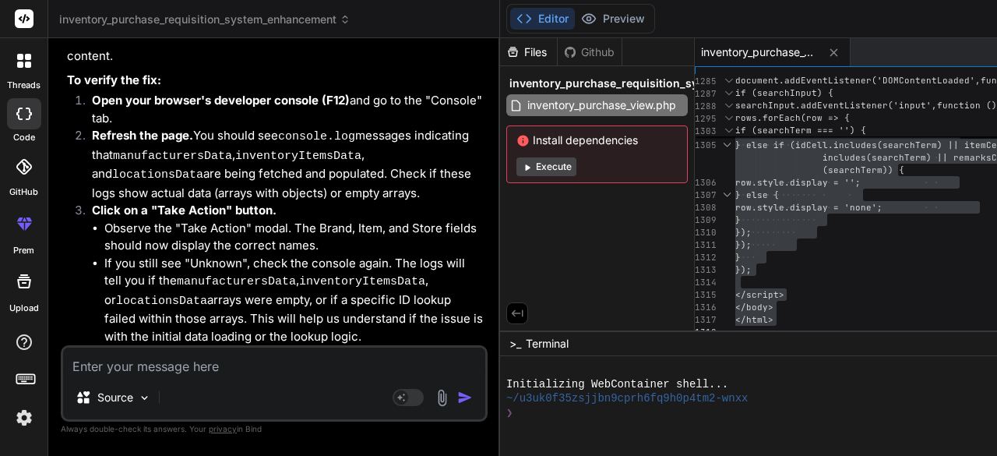
click at [163, 364] on textarea at bounding box center [274, 361] width 422 height 28
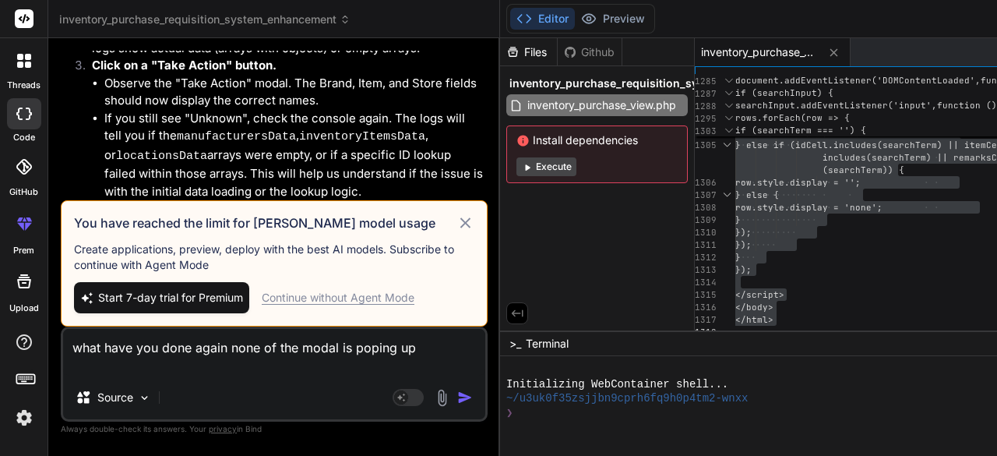
click at [182, 292] on span "Start 7-day trial for Premium" at bounding box center [170, 298] width 145 height 16
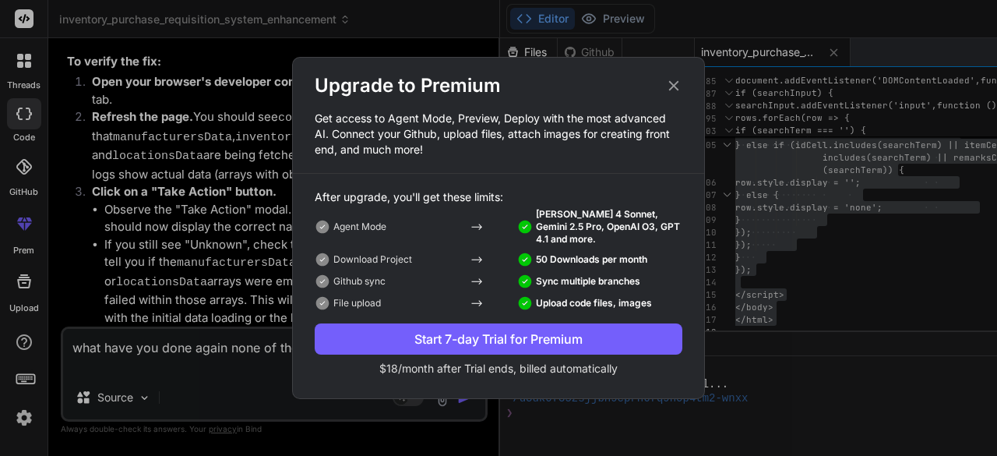
click at [486, 340] on div "Start 7-day Trial for Premium" at bounding box center [499, 339] width 368 height 19
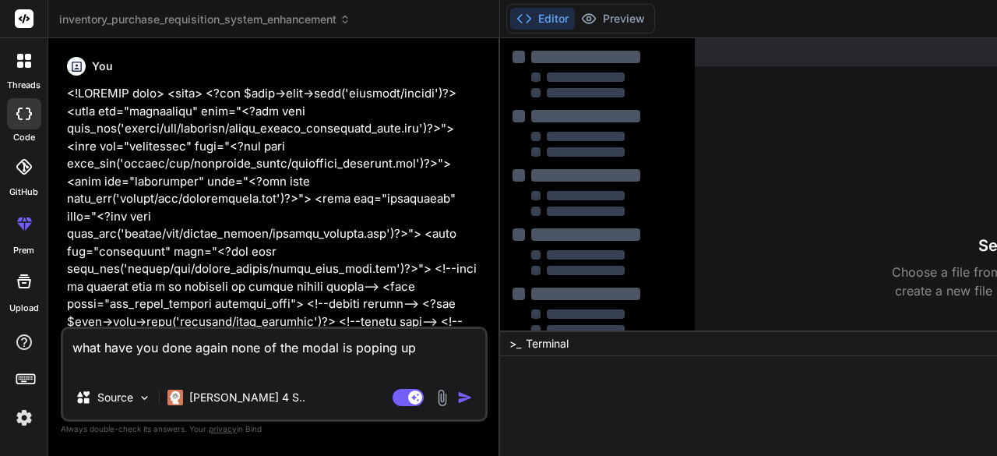
type textarea "x"
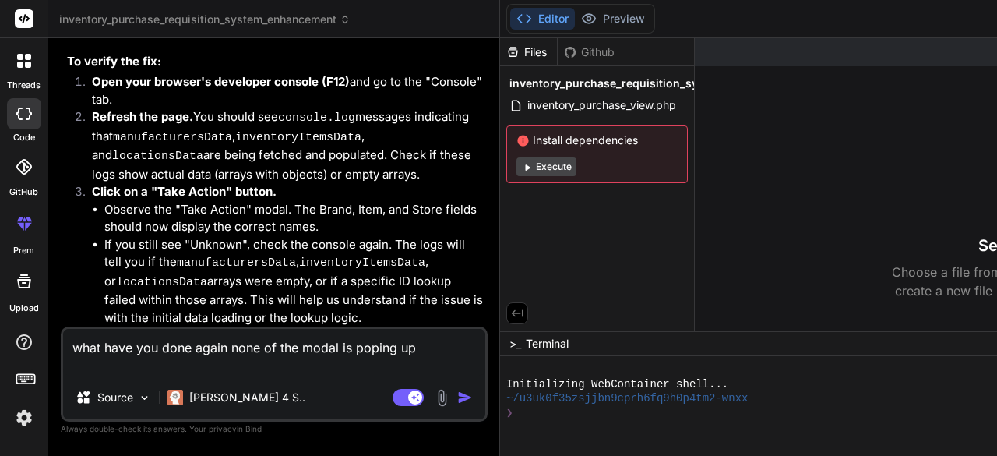
scroll to position [23463, 0]
